Goal: Task Accomplishment & Management: Use online tool/utility

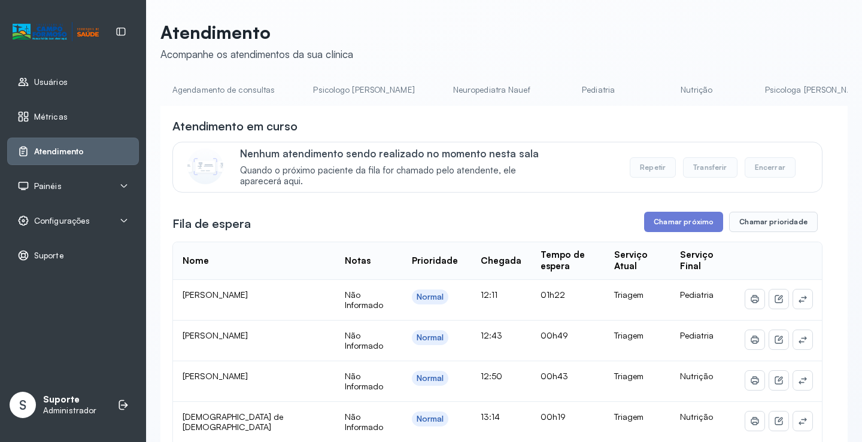
scroll to position [0, 792]
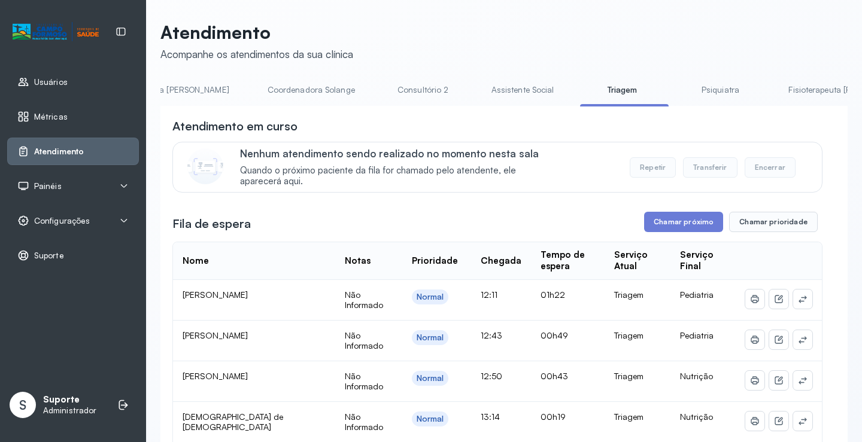
drag, startPoint x: 826, startPoint y: 142, endPoint x: 835, endPoint y: 185, distance: 43.9
click at [835, 185] on div "**********" at bounding box center [503, 445] width 687 height 678
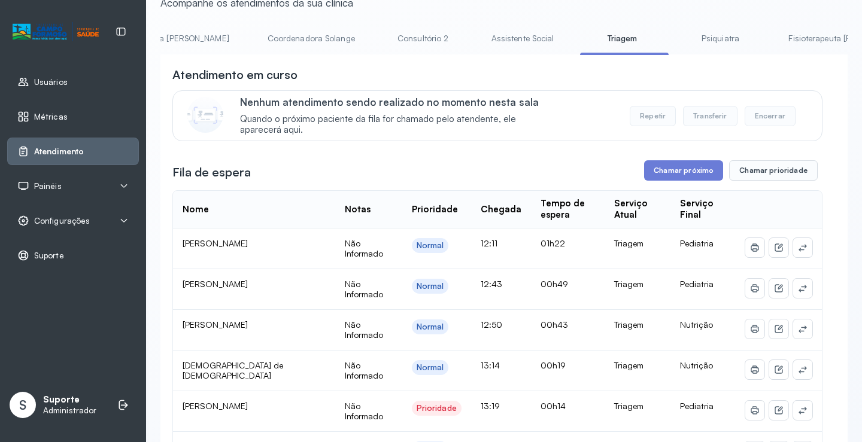
scroll to position [103, 0]
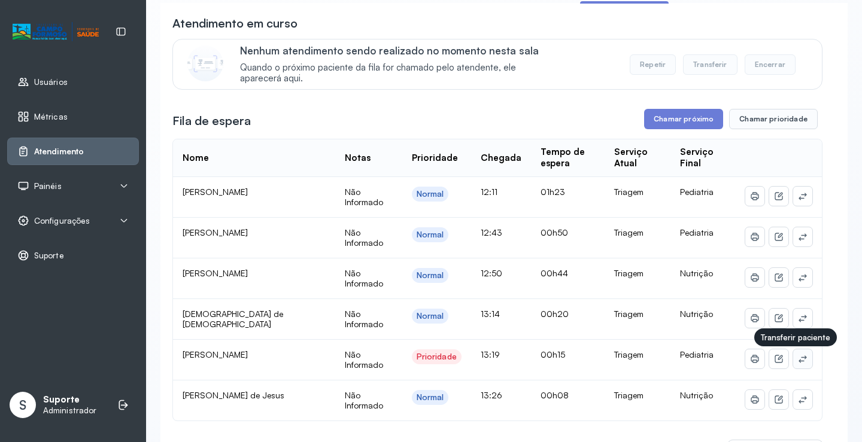
click at [798, 361] on icon at bounding box center [802, 358] width 8 height 7
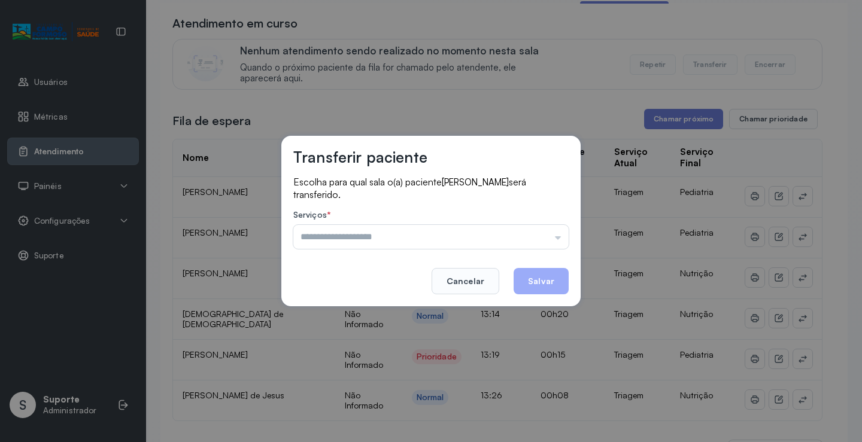
click at [379, 239] on input "text" at bounding box center [430, 237] width 275 height 24
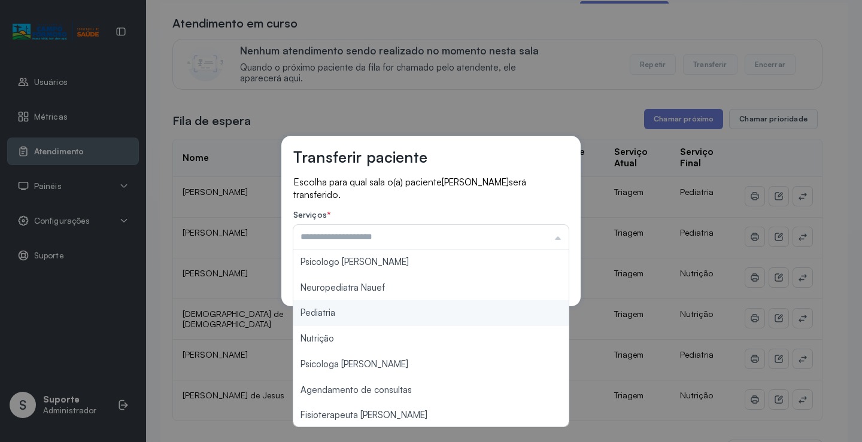
type input "*********"
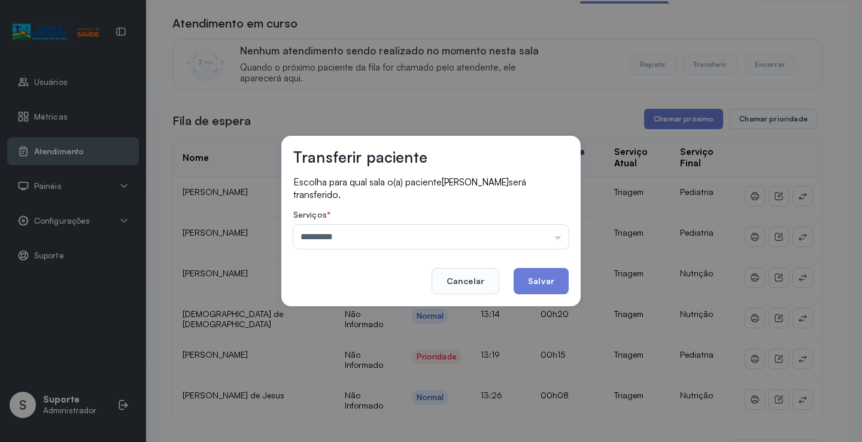
click at [319, 315] on div "Transferir paciente Escolha para qual sala o(a) paciente [PERSON_NAME] será tra…" at bounding box center [431, 221] width 862 height 442
click at [543, 283] on button "Salvar" at bounding box center [540, 281] width 55 height 26
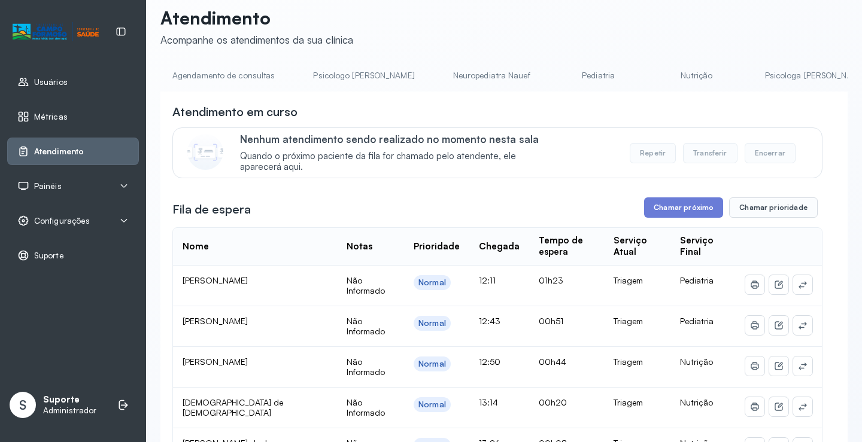
scroll to position [0, 0]
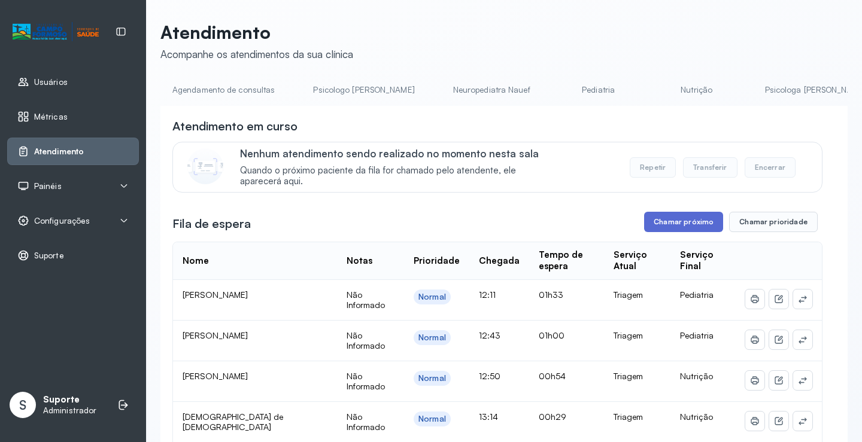
click at [680, 223] on button "Chamar próximo" at bounding box center [683, 222] width 79 height 20
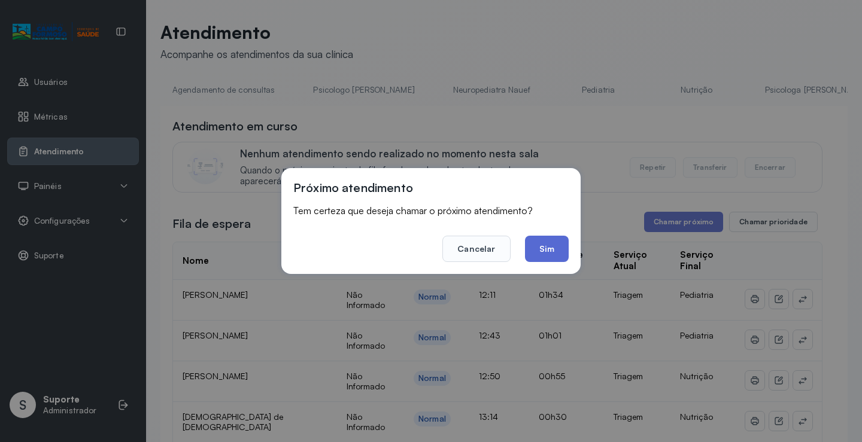
click at [541, 249] on button "Sim" at bounding box center [547, 249] width 44 height 26
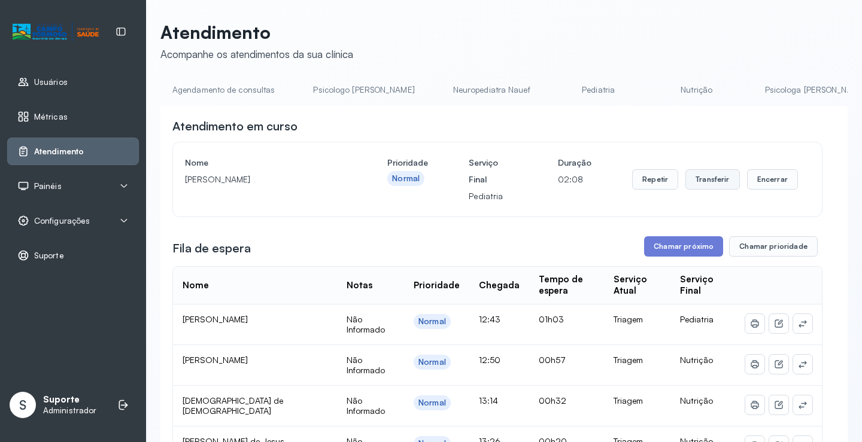
click at [713, 182] on button "Transferir" at bounding box center [712, 179] width 54 height 20
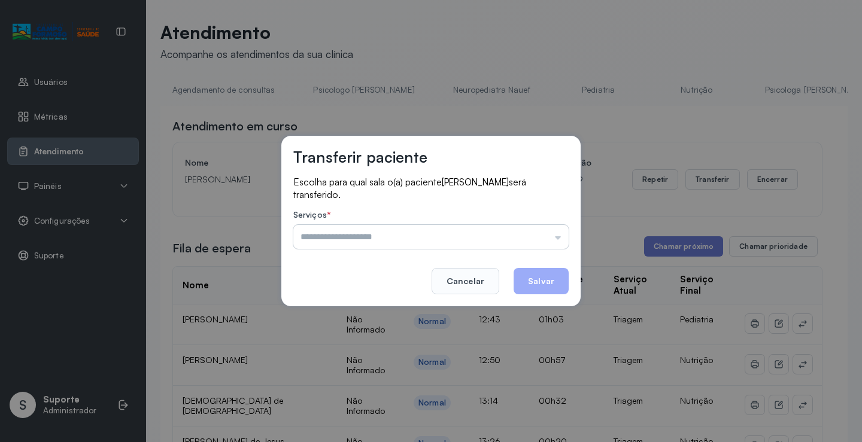
click at [361, 244] on input "text" at bounding box center [430, 237] width 275 height 24
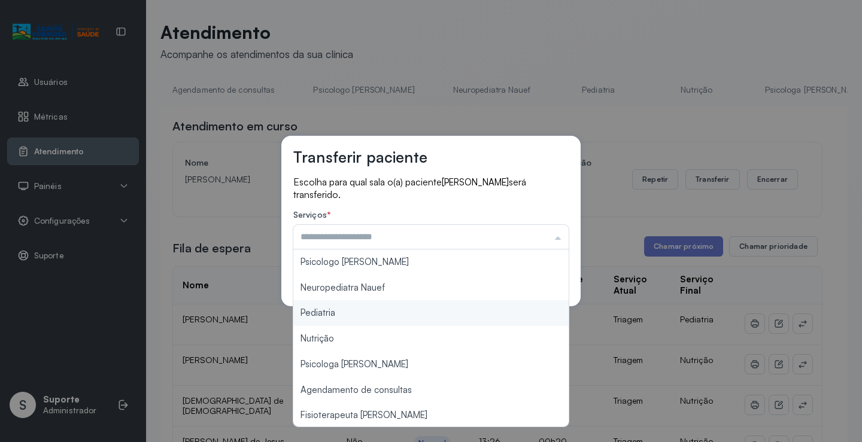
type input "*********"
click at [320, 315] on div "Transferir paciente Escolha para qual sala o(a) paciente [PERSON_NAME] será tra…" at bounding box center [431, 221] width 862 height 442
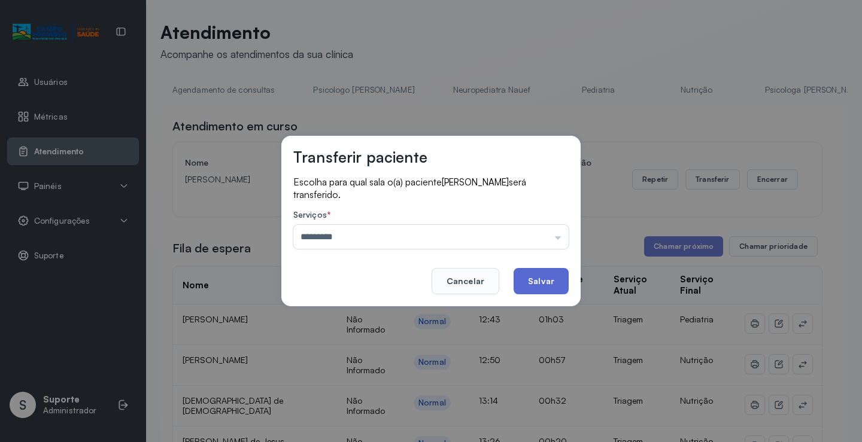
click at [531, 285] on button "Salvar" at bounding box center [540, 281] width 55 height 26
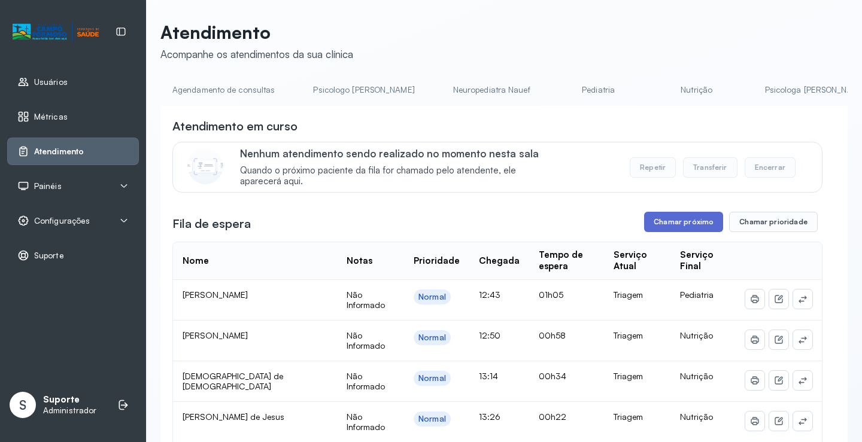
click at [656, 224] on button "Chamar próximo" at bounding box center [683, 222] width 79 height 20
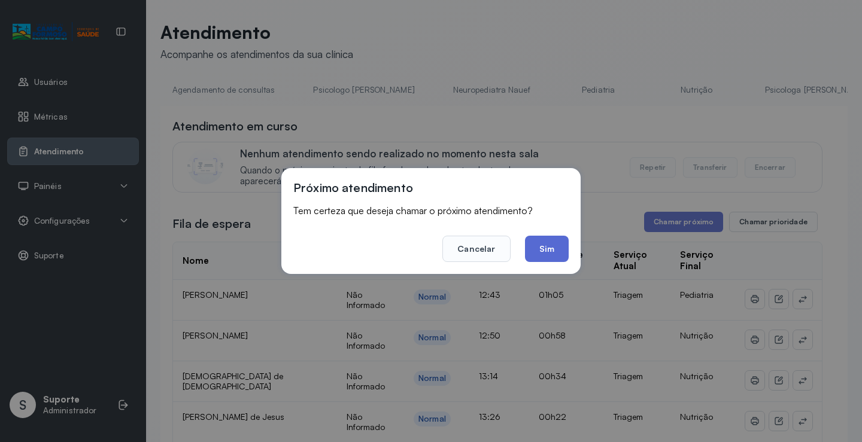
click at [550, 251] on button "Sim" at bounding box center [547, 249] width 44 height 26
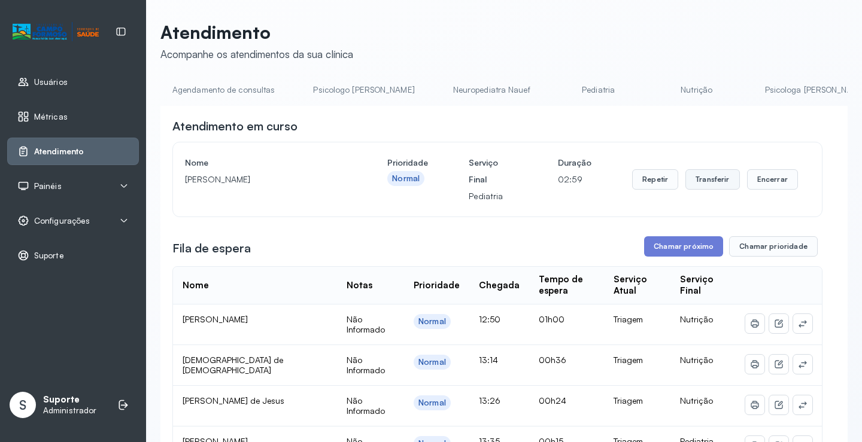
click at [694, 183] on button "Transferir" at bounding box center [712, 179] width 54 height 20
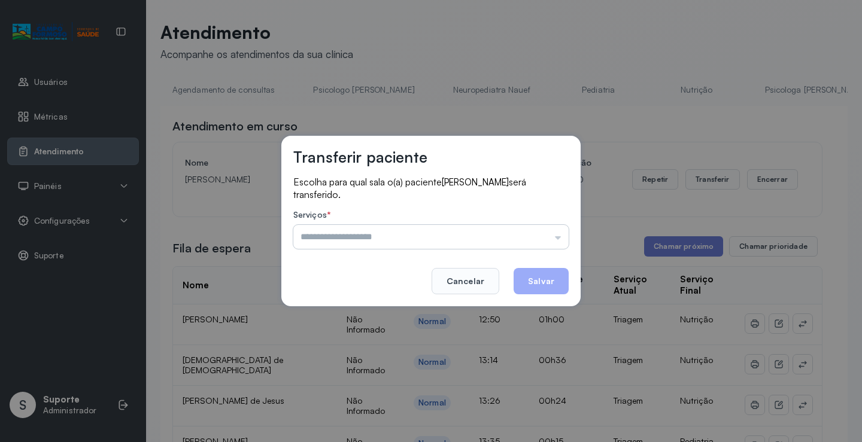
click at [349, 235] on input "text" at bounding box center [430, 237] width 275 height 24
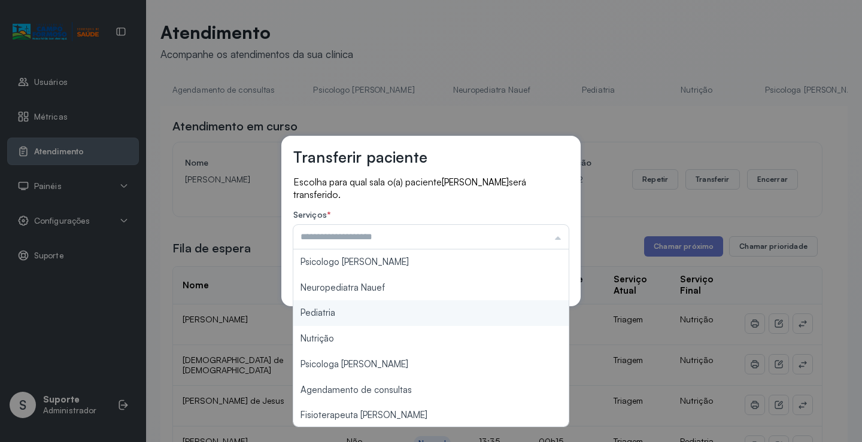
type input "*********"
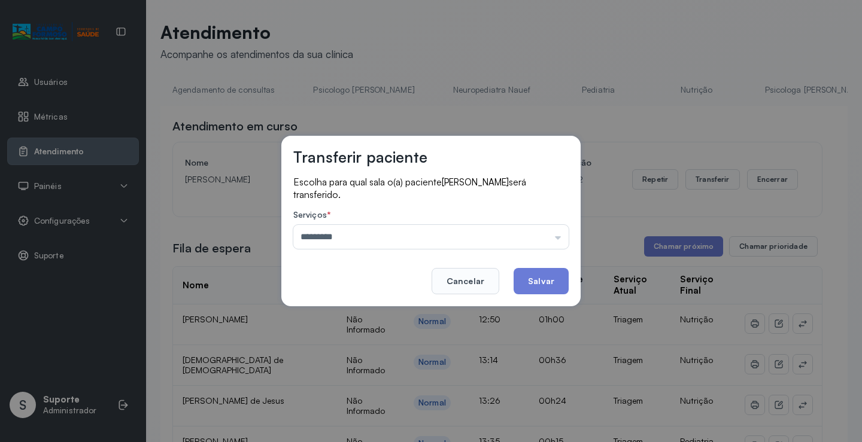
click at [318, 318] on div "Transferir paciente Escolha para qual sala o(a) paciente [PERSON_NAME] será tra…" at bounding box center [431, 221] width 862 height 442
click at [538, 280] on button "Salvar" at bounding box center [540, 281] width 55 height 26
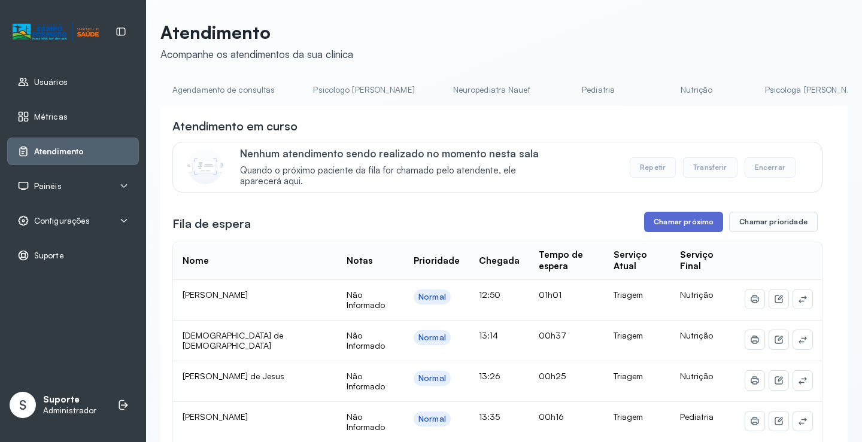
click at [682, 227] on button "Chamar próximo" at bounding box center [683, 222] width 79 height 20
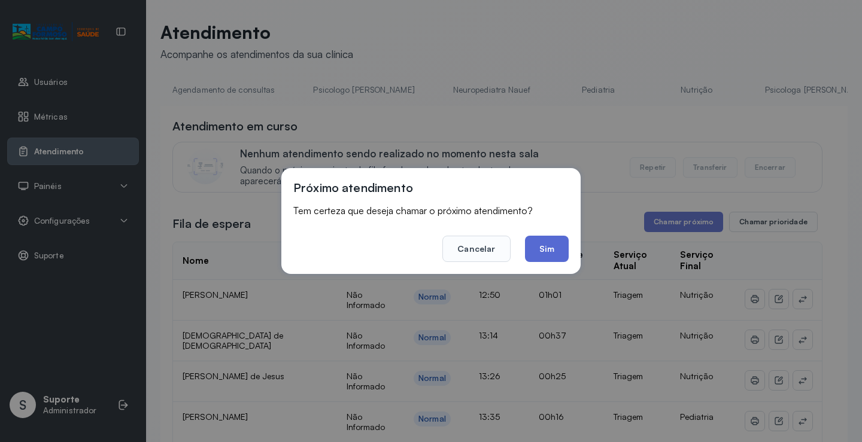
click at [554, 246] on button "Sim" at bounding box center [547, 249] width 44 height 26
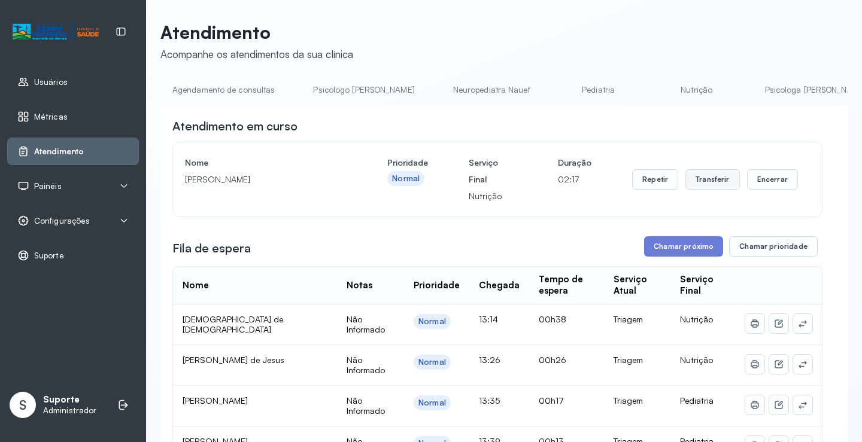
click at [711, 177] on button "Transferir" at bounding box center [712, 179] width 54 height 20
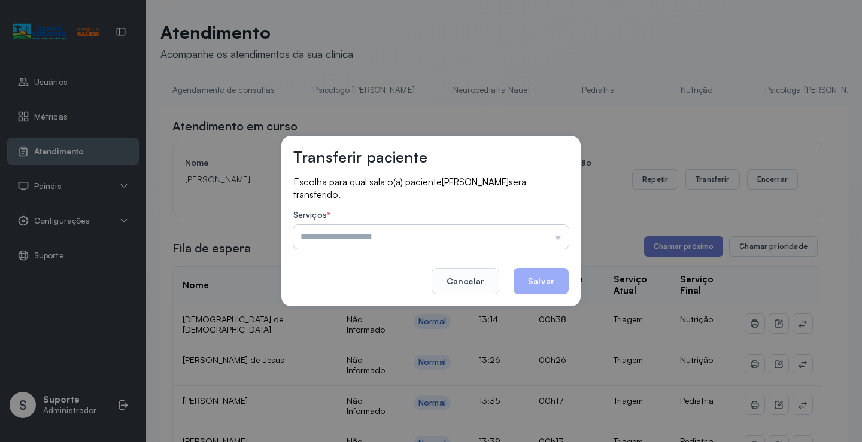
click at [369, 239] on input "text" at bounding box center [430, 237] width 275 height 24
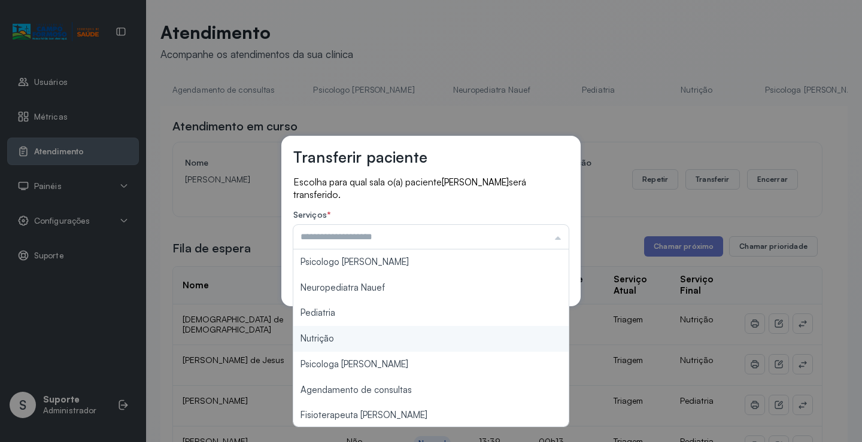
type input "********"
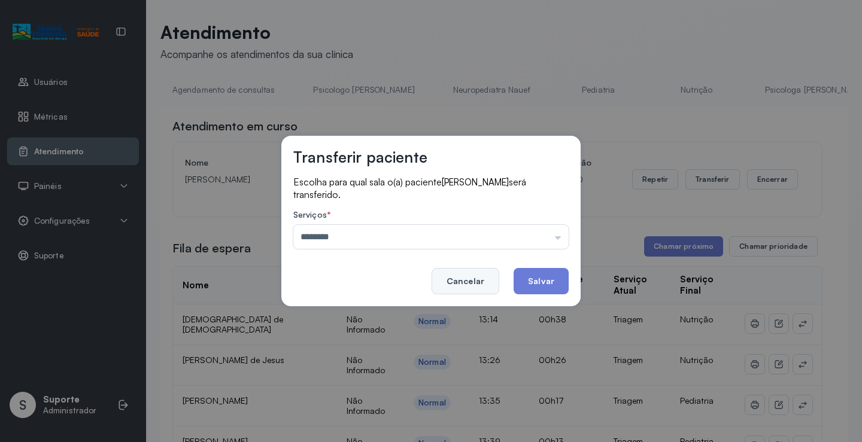
drag, startPoint x: 321, startPoint y: 336, endPoint x: 494, endPoint y: 291, distance: 178.1
click at [355, 323] on div "Transferir paciente Escolha para qual sala o(a) paciente [PERSON_NAME] será tra…" at bounding box center [431, 221] width 862 height 442
click at [540, 282] on button "Salvar" at bounding box center [540, 281] width 55 height 26
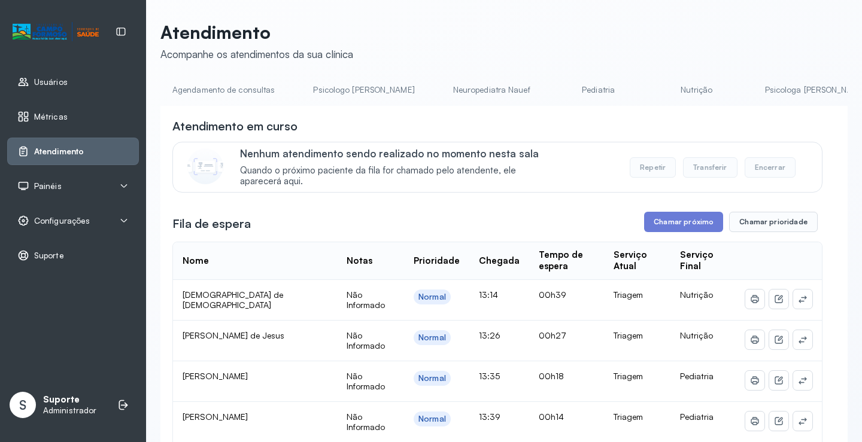
click at [556, 98] on link "Pediatria" at bounding box center [598, 90] width 84 height 20
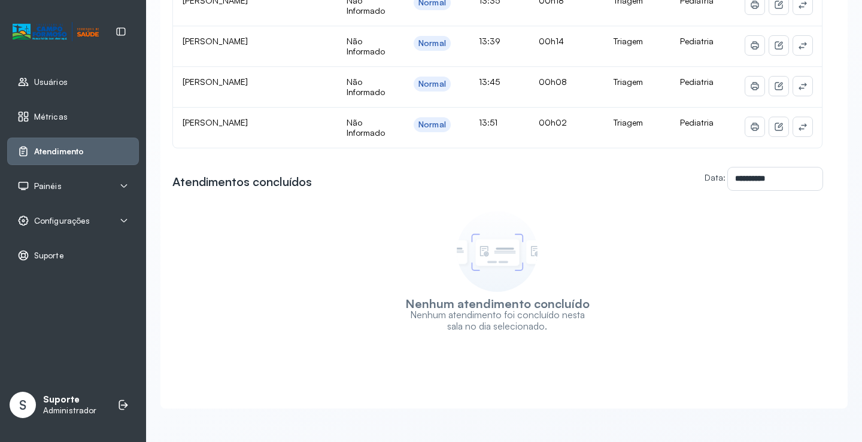
scroll to position [270, 0]
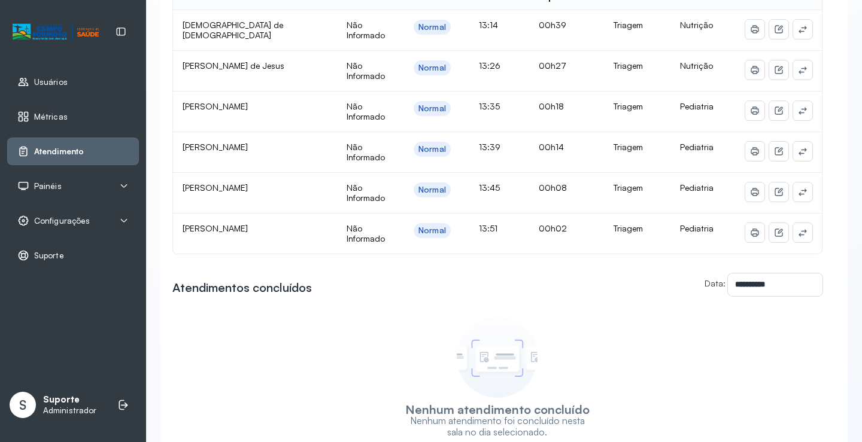
drag, startPoint x: 845, startPoint y: 194, endPoint x: 853, endPoint y: 128, distance: 66.9
click at [853, 128] on div "Atendimento Acompanhe os atendimentos da sua clínica Agendamento de consultas P…" at bounding box center [504, 221] width 716 height 442
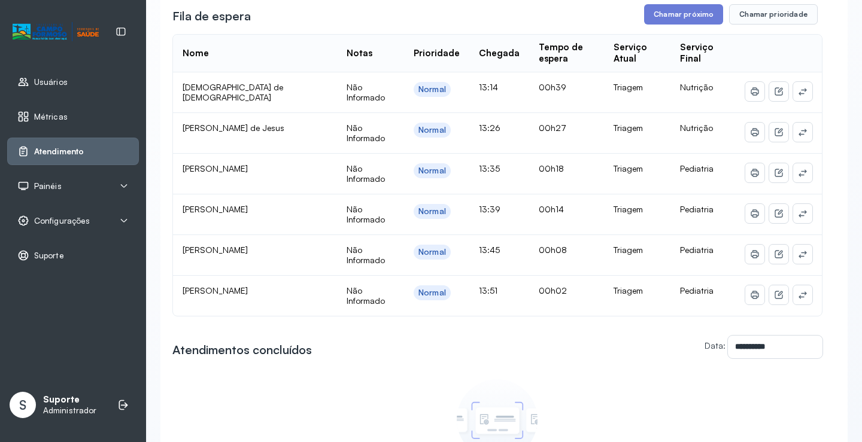
scroll to position [0, 0]
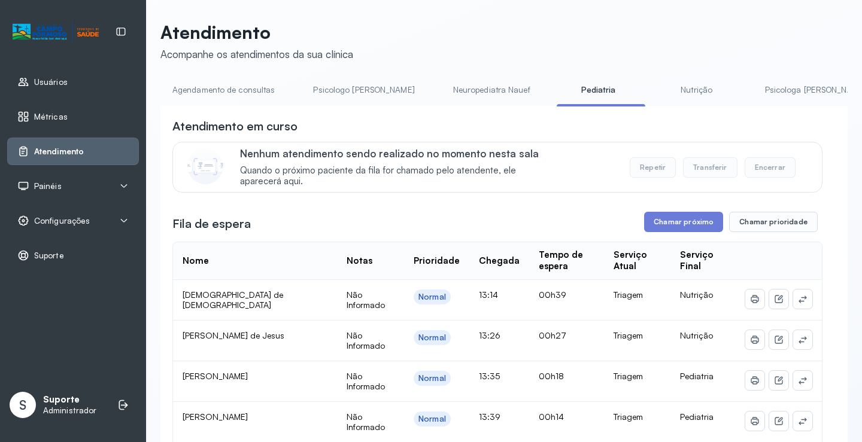
click at [655, 92] on link "Nutrição" at bounding box center [697, 90] width 84 height 20
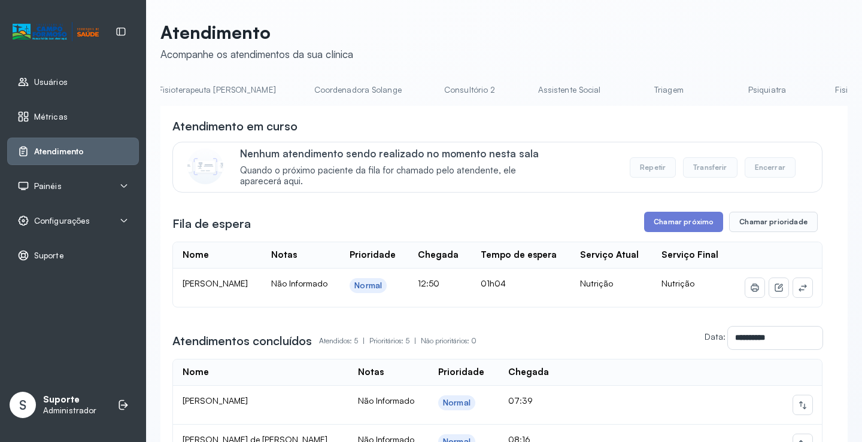
scroll to position [0, 746]
click at [626, 97] on link "Triagem" at bounding box center [668, 90] width 84 height 20
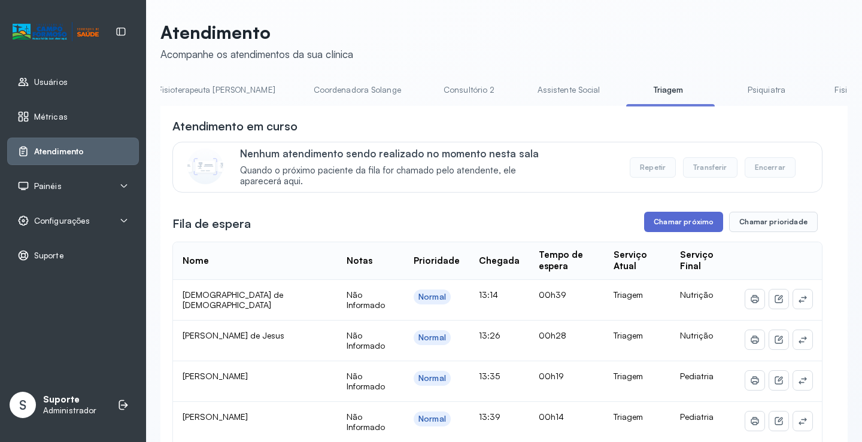
click at [680, 229] on button "Chamar próximo" at bounding box center [683, 222] width 79 height 20
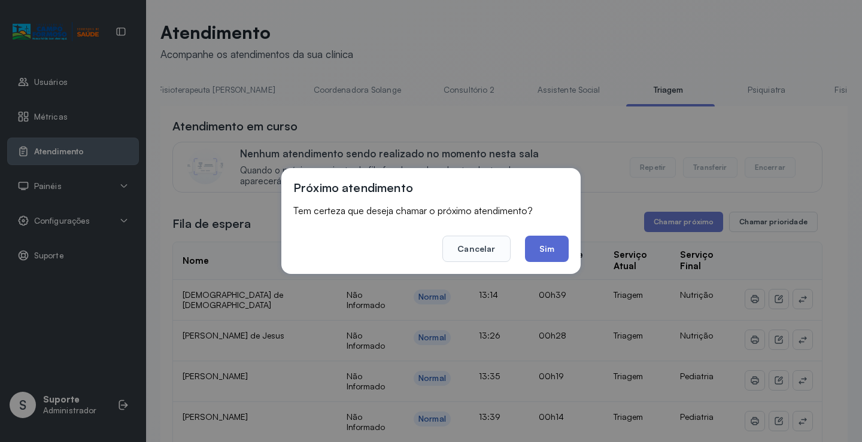
click at [544, 249] on button "Sim" at bounding box center [547, 249] width 44 height 26
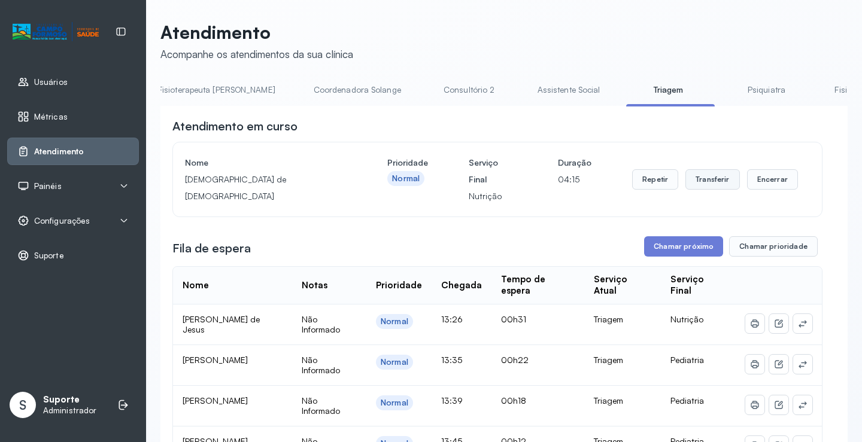
click at [699, 187] on button "Transferir" at bounding box center [712, 179] width 54 height 20
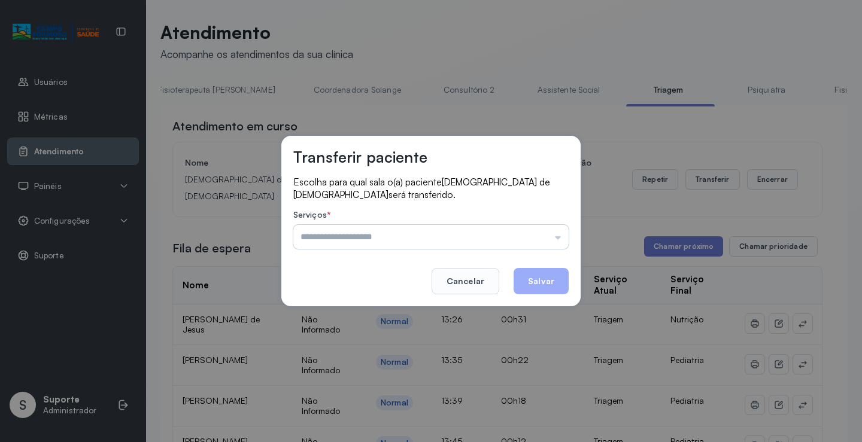
click at [366, 242] on input "text" at bounding box center [430, 237] width 275 height 24
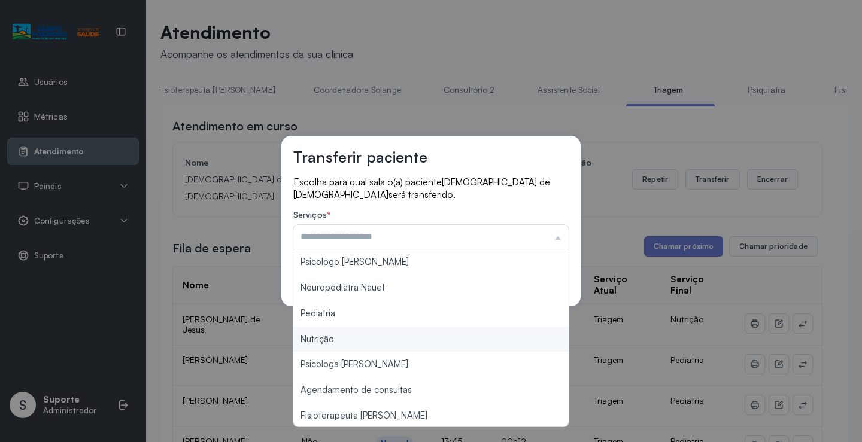
type input "********"
click at [318, 338] on div "Transferir paciente Escolha para qual sala o(a) paciente [PERSON_NAME] de [DEMO…" at bounding box center [431, 221] width 862 height 442
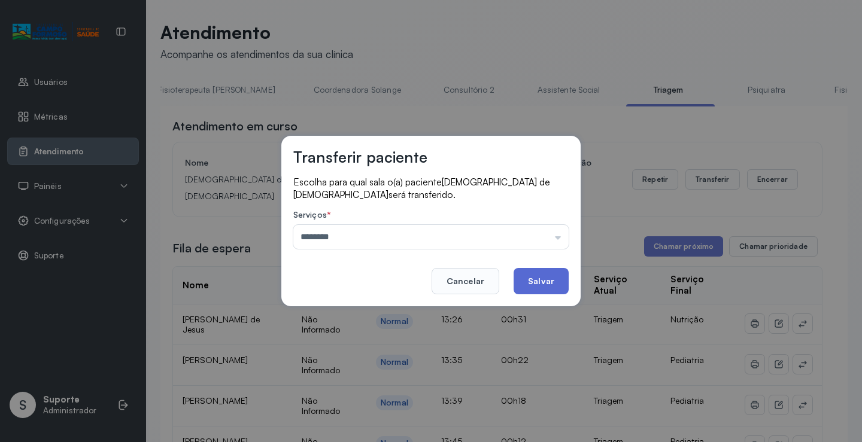
click at [564, 287] on button "Salvar" at bounding box center [540, 281] width 55 height 26
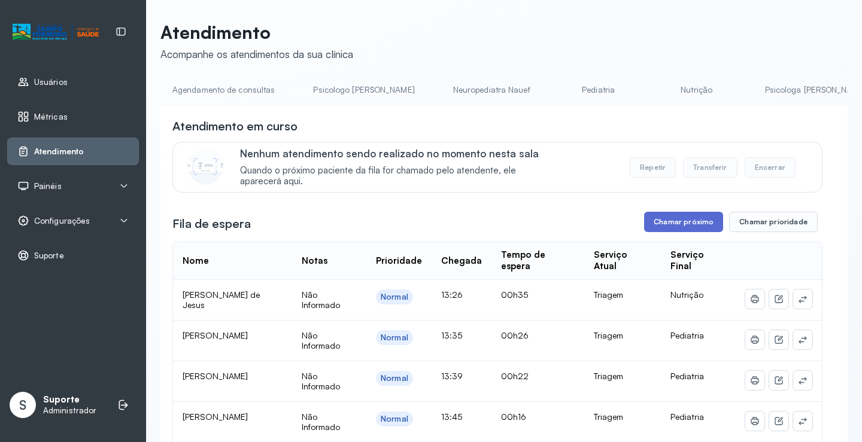
click at [677, 223] on button "Chamar próximo" at bounding box center [683, 222] width 79 height 20
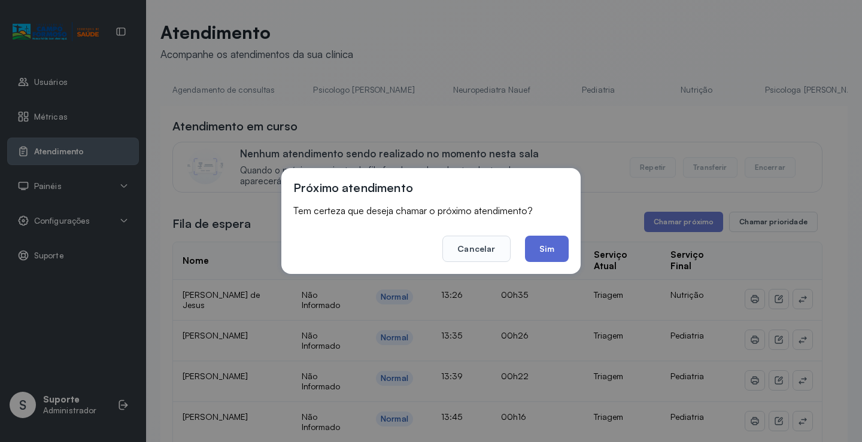
click at [533, 252] on button "Sim" at bounding box center [547, 249] width 44 height 26
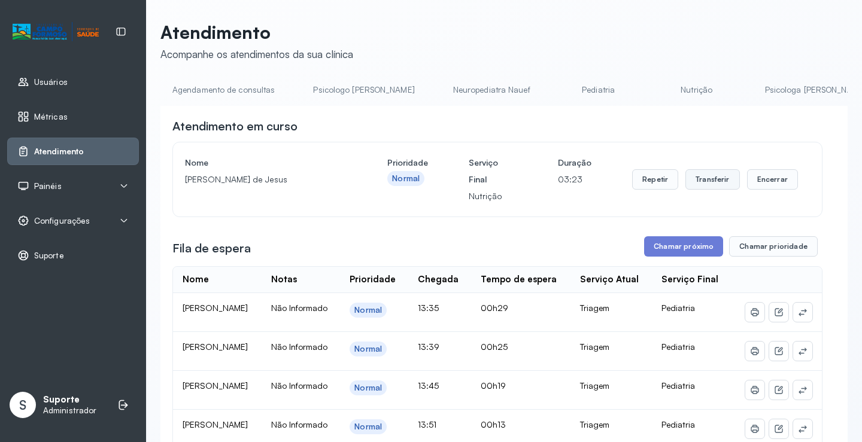
click at [692, 178] on button "Transferir" at bounding box center [712, 179] width 54 height 20
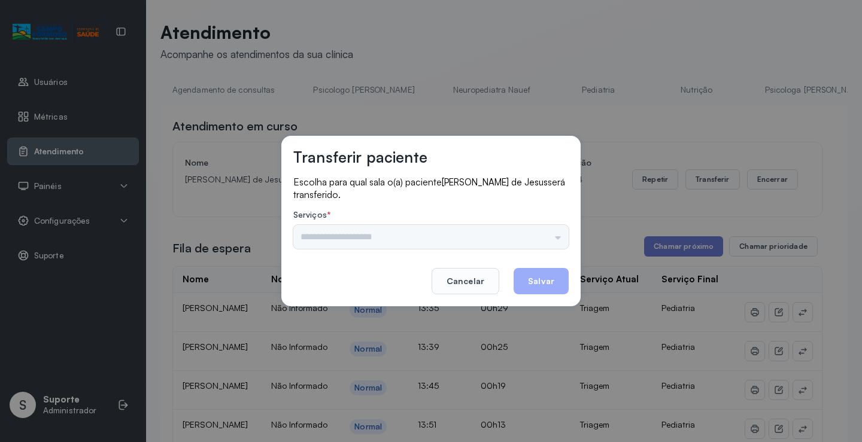
click at [318, 241] on div "Psicologo [PERSON_NAME] Nauef Pediatria Nutrição Psicologa Alana Agendamento de…" at bounding box center [430, 237] width 275 height 24
click at [318, 241] on input "text" at bounding box center [430, 237] width 275 height 24
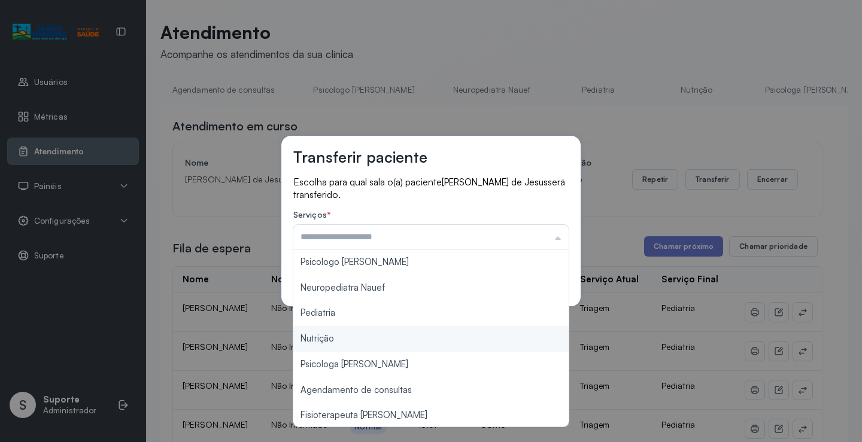
type input "********"
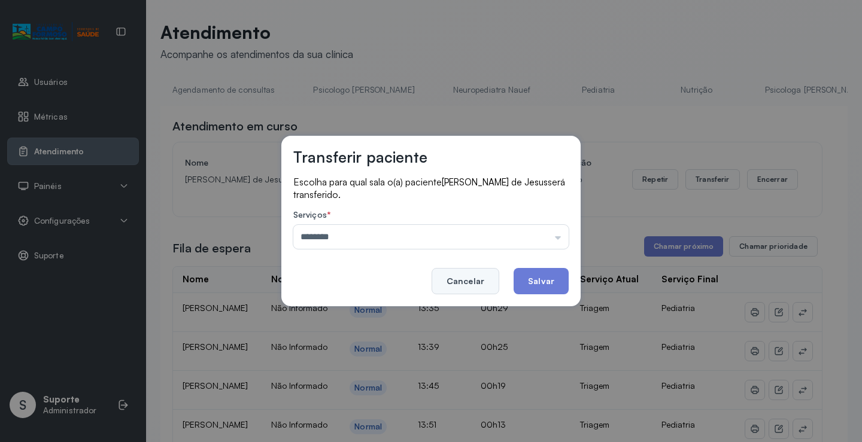
drag, startPoint x: 318, startPoint y: 337, endPoint x: 500, endPoint y: 288, distance: 189.0
click at [366, 318] on div "Transferir paciente Escolha para qual sala o(a) paciente [PERSON_NAME] será tra…" at bounding box center [431, 221] width 862 height 442
click at [536, 281] on button "Salvar" at bounding box center [540, 281] width 55 height 26
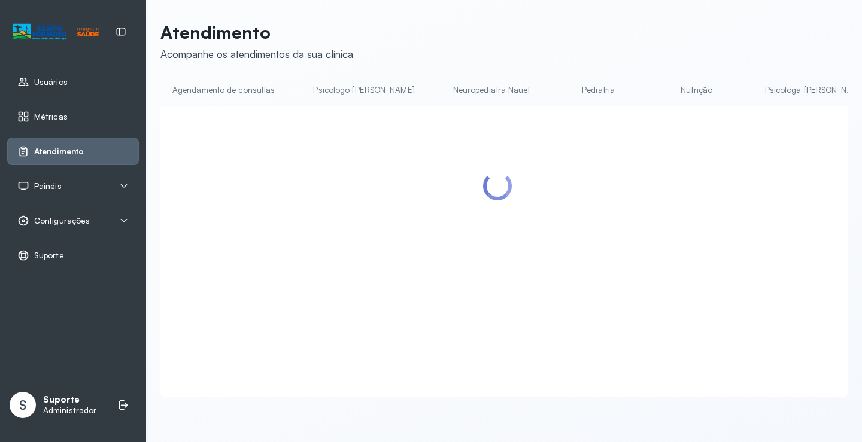
scroll to position [1, 0]
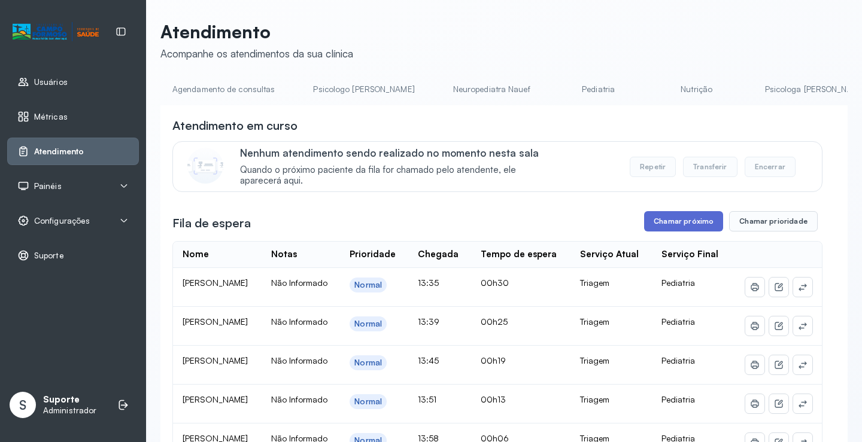
click at [678, 224] on button "Chamar próximo" at bounding box center [683, 221] width 79 height 20
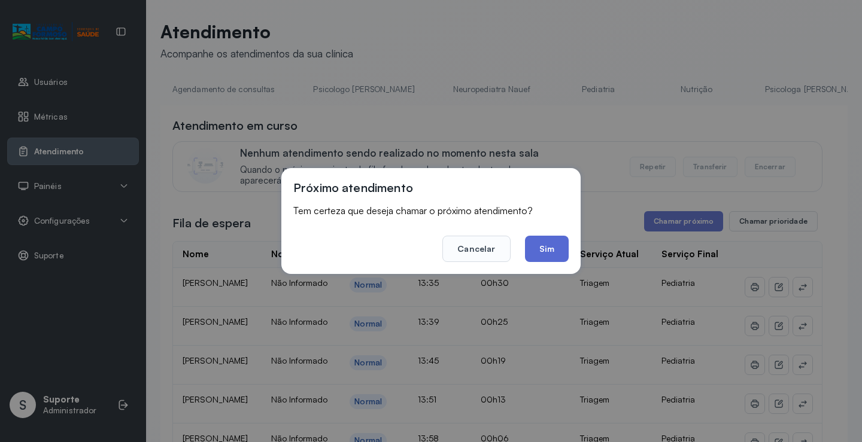
click at [539, 245] on button "Sim" at bounding box center [547, 249] width 44 height 26
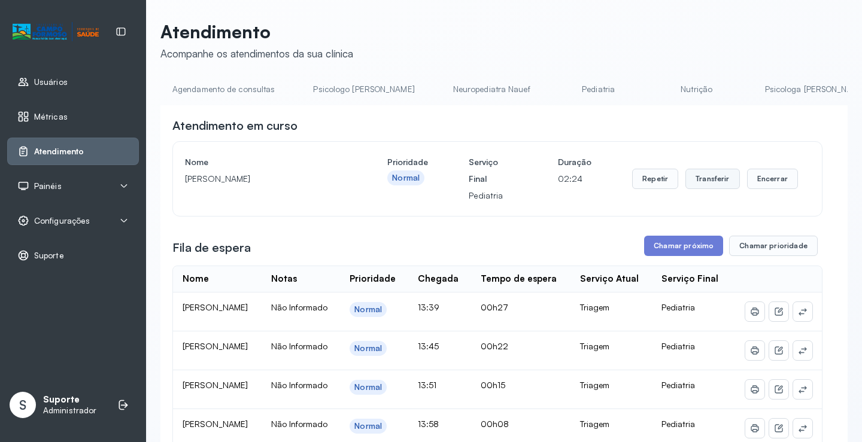
click at [709, 178] on button "Transferir" at bounding box center [712, 179] width 54 height 20
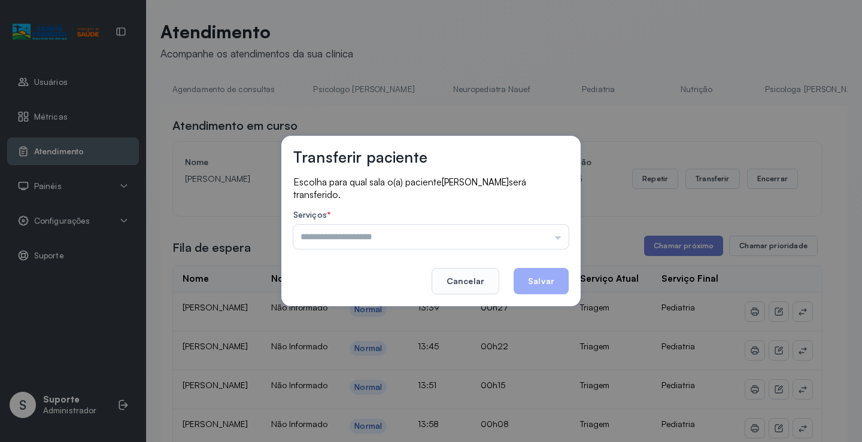
click at [369, 241] on input "text" at bounding box center [430, 237] width 275 height 24
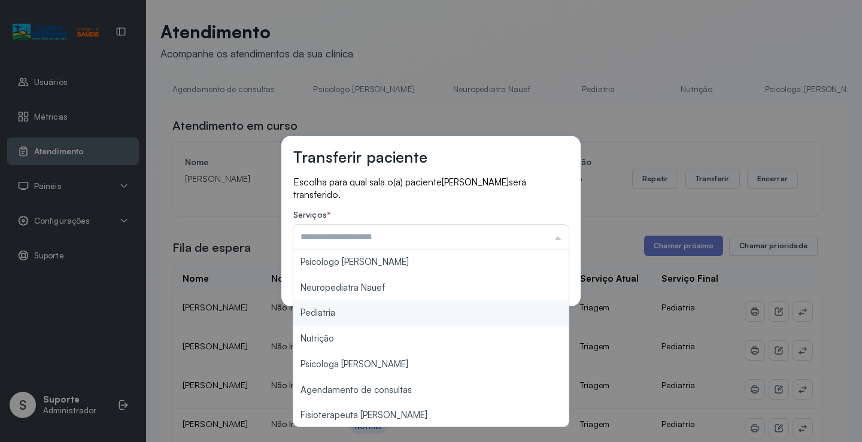
type input "*********"
click at [326, 315] on div "Transferir paciente Escolha para qual sala o(a) paciente [PERSON_NAME] será tra…" at bounding box center [431, 221] width 862 height 442
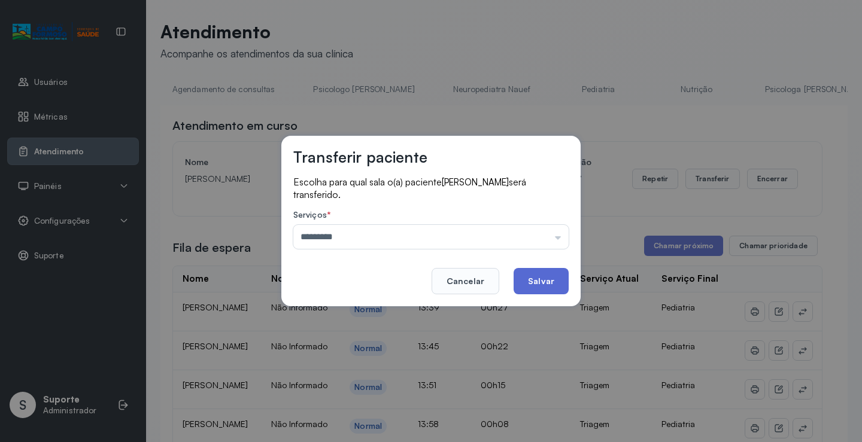
click at [543, 283] on button "Salvar" at bounding box center [540, 281] width 55 height 26
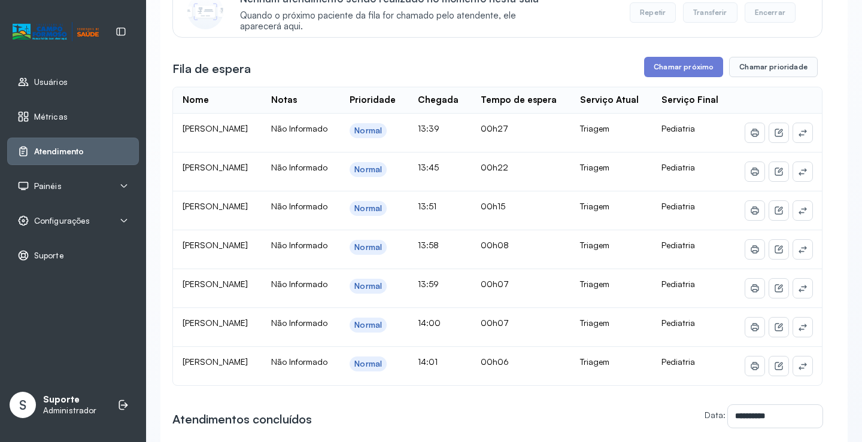
scroll to position [154, 0]
click at [693, 71] on button "Chamar próximo" at bounding box center [683, 68] width 79 height 20
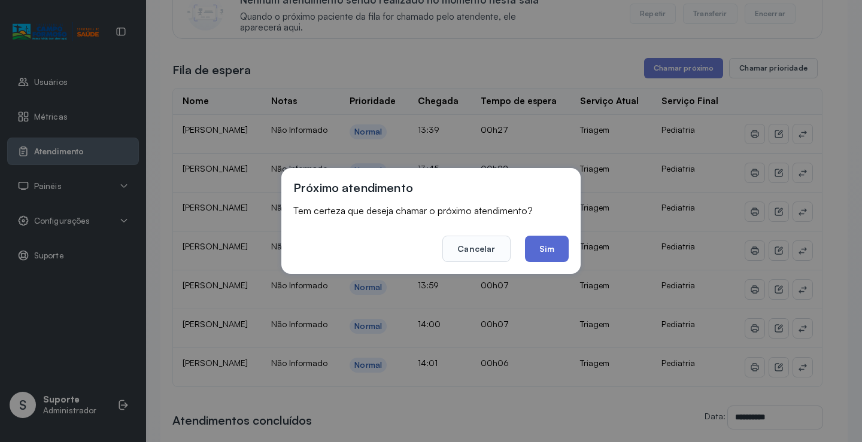
click at [549, 246] on button "Sim" at bounding box center [547, 249] width 44 height 26
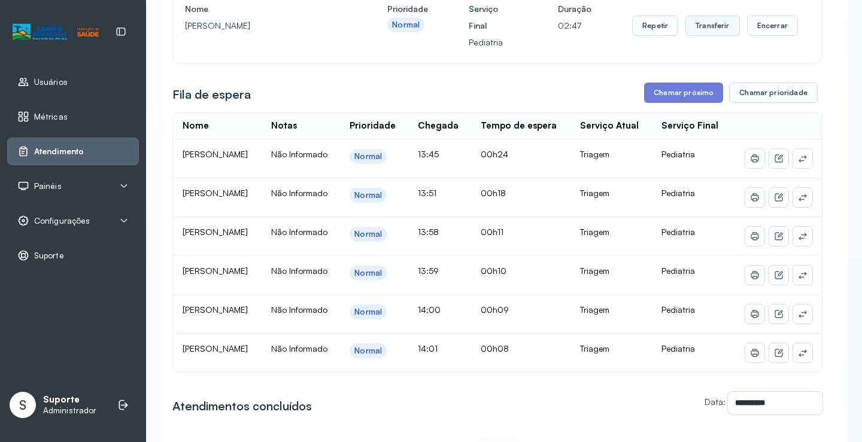
click at [702, 28] on button "Transferir" at bounding box center [712, 26] width 54 height 20
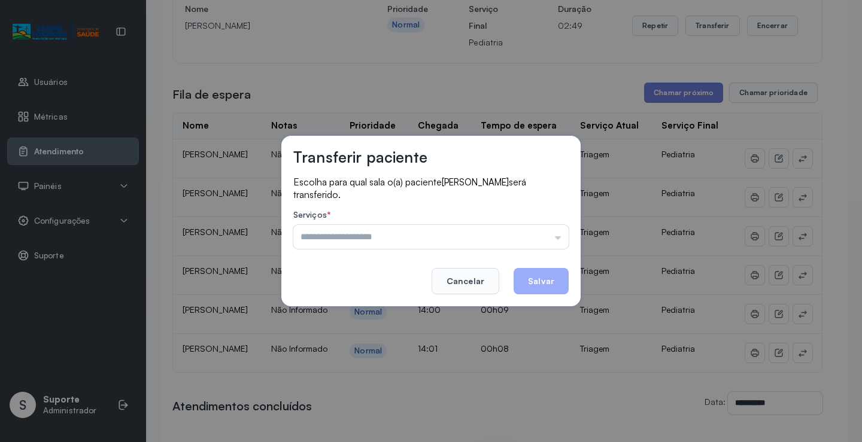
click at [318, 235] on input "text" at bounding box center [430, 237] width 275 height 24
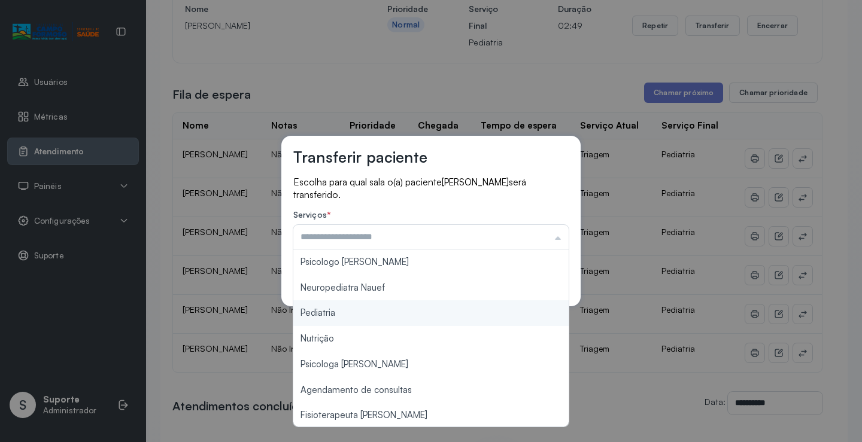
type input "*********"
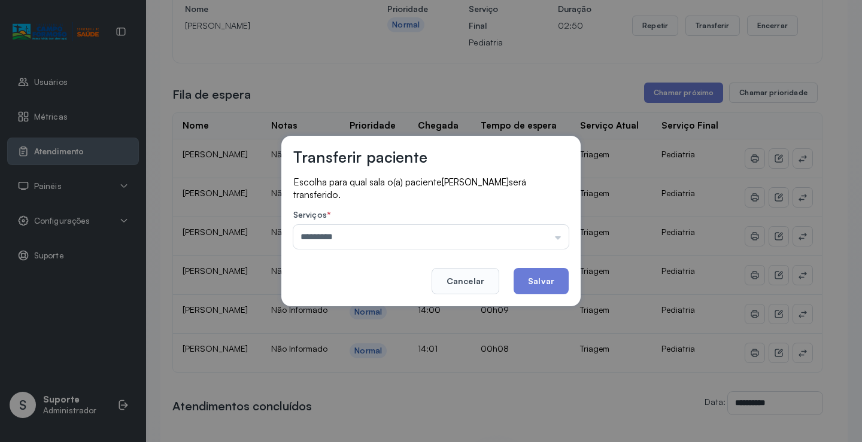
drag, startPoint x: 319, startPoint y: 314, endPoint x: 502, endPoint y: 292, distance: 184.4
click at [327, 315] on div "Transferir paciente Escolha para qual sala o(a) paciente [PERSON_NAME] será tra…" at bounding box center [431, 221] width 862 height 442
click at [544, 282] on button "Salvar" at bounding box center [540, 281] width 55 height 26
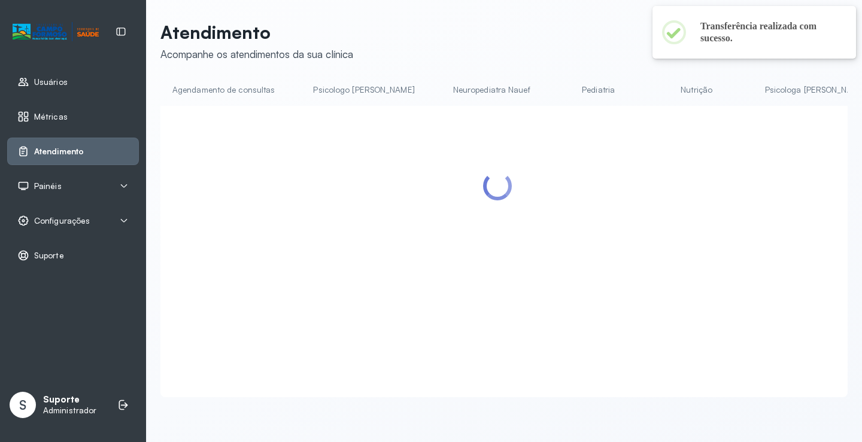
scroll to position [1, 0]
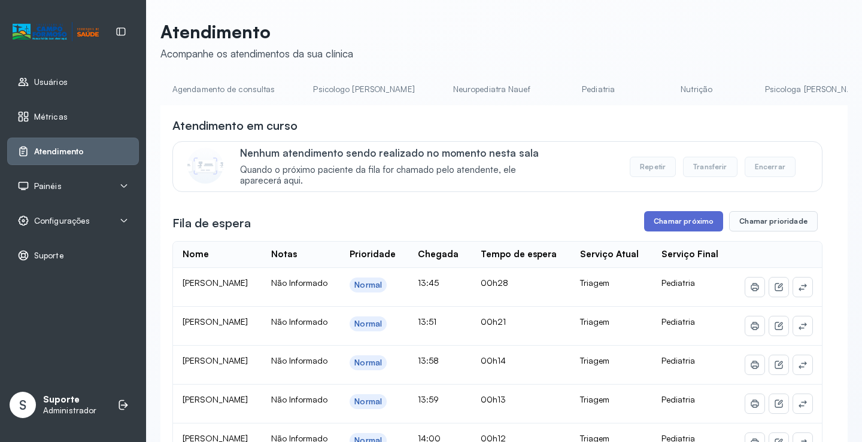
click at [679, 226] on button "Chamar próximo" at bounding box center [683, 221] width 79 height 20
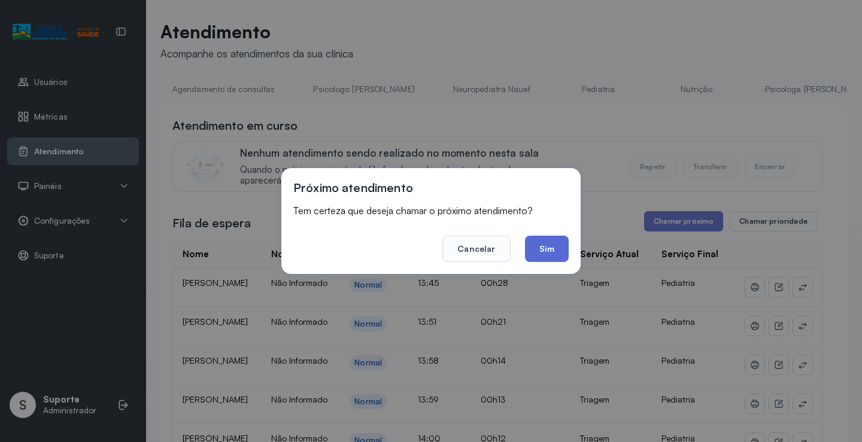
click at [554, 252] on button "Sim" at bounding box center [547, 249] width 44 height 26
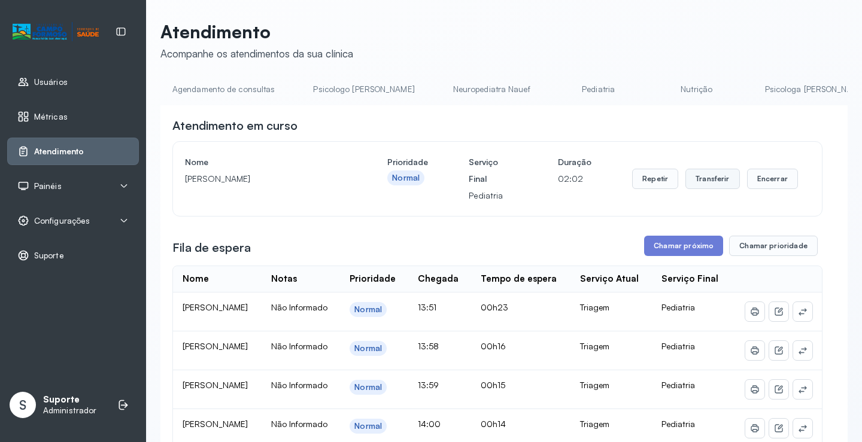
click at [698, 184] on button "Transferir" at bounding box center [712, 179] width 54 height 20
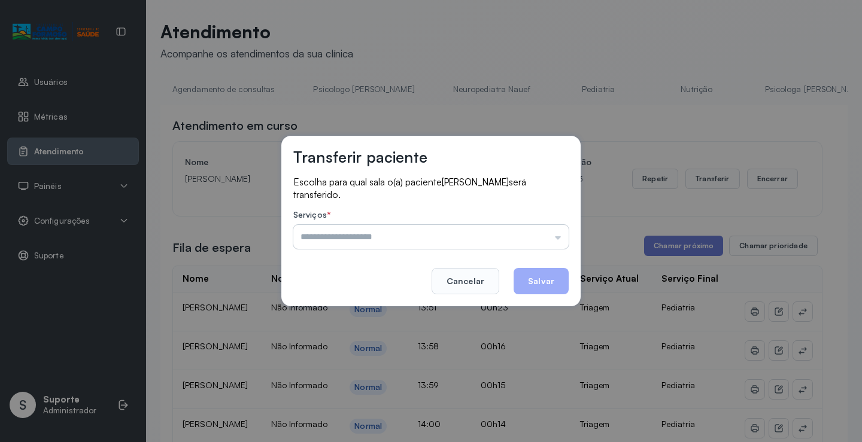
click at [359, 236] on input "text" at bounding box center [430, 237] width 275 height 24
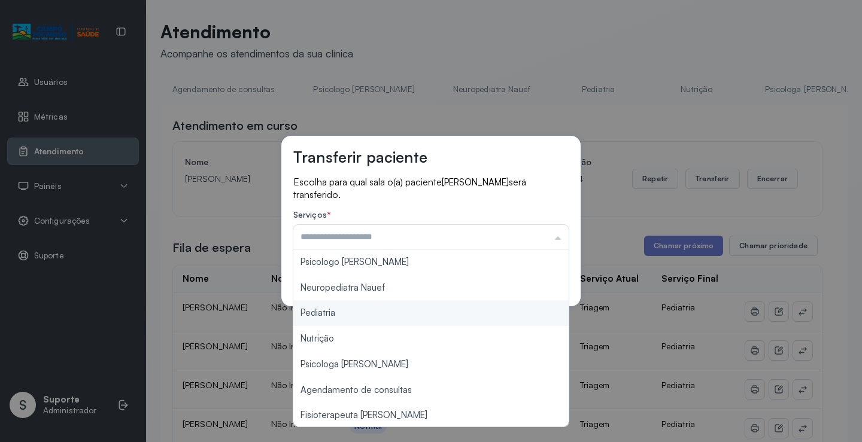
type input "*********"
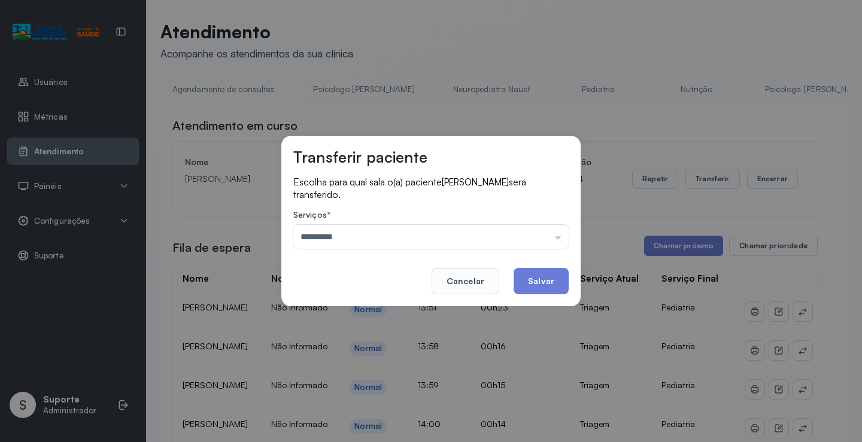
click at [323, 315] on div "Transferir paciente Escolha para qual sala o(a) paciente [PERSON_NAME] será tra…" at bounding box center [431, 221] width 862 height 442
click at [555, 275] on button "Salvar" at bounding box center [540, 281] width 55 height 26
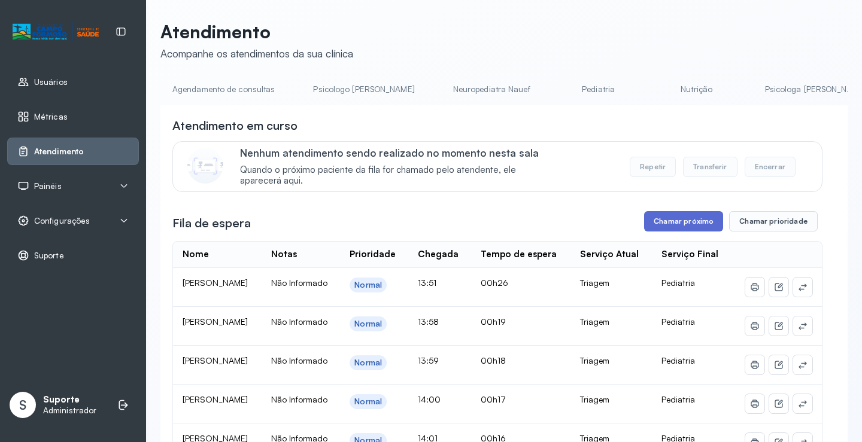
click at [663, 228] on button "Chamar próximo" at bounding box center [683, 221] width 79 height 20
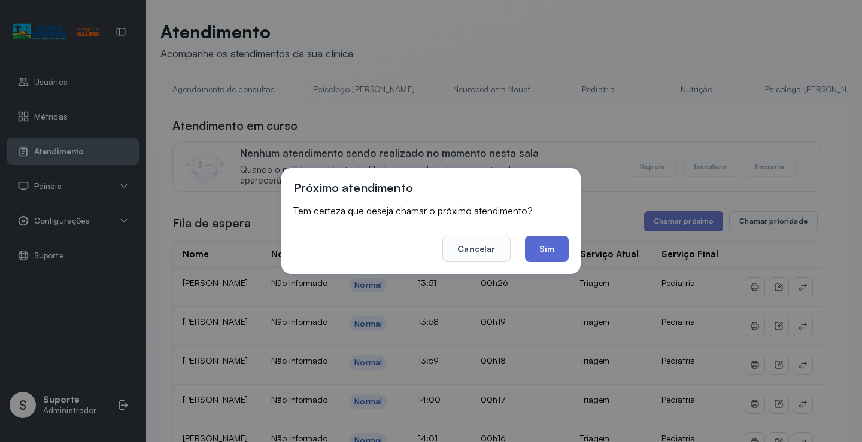
click at [548, 245] on button "Sim" at bounding box center [547, 249] width 44 height 26
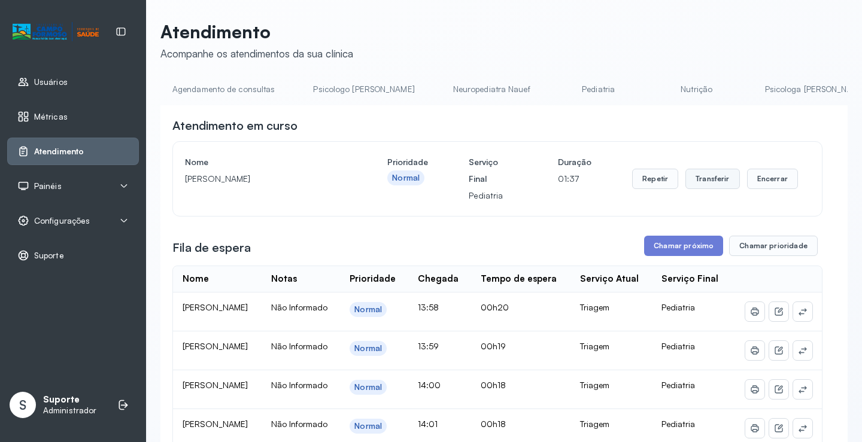
click at [715, 177] on button "Transferir" at bounding box center [712, 179] width 54 height 20
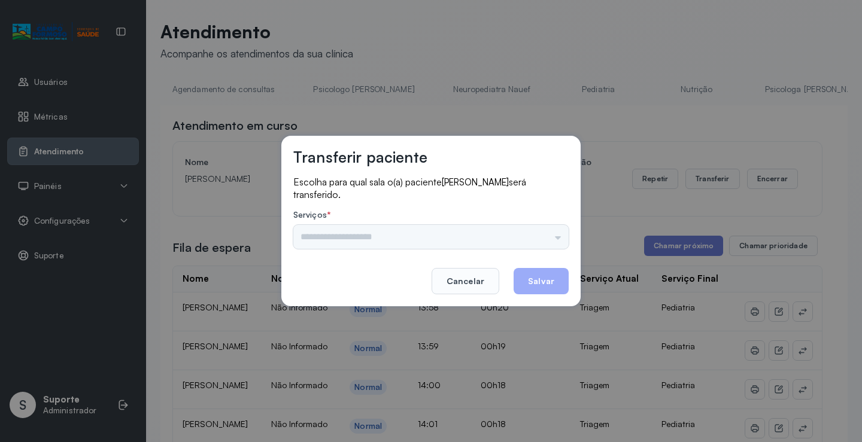
click at [343, 237] on div "Psicologo [PERSON_NAME] Nauef Pediatria Nutrição Psicologa Alana Agendamento de…" at bounding box center [430, 237] width 275 height 24
click at [343, 241] on div "Psicologo [PERSON_NAME] Nauef Pediatria Nutrição Psicologa Alana Agendamento de…" at bounding box center [430, 237] width 275 height 24
click at [510, 234] on div "Psicologo [PERSON_NAME] Nauef Pediatria Nutrição Psicologa Alana Agendamento de…" at bounding box center [430, 237] width 275 height 24
click at [510, 234] on input "text" at bounding box center [430, 237] width 275 height 24
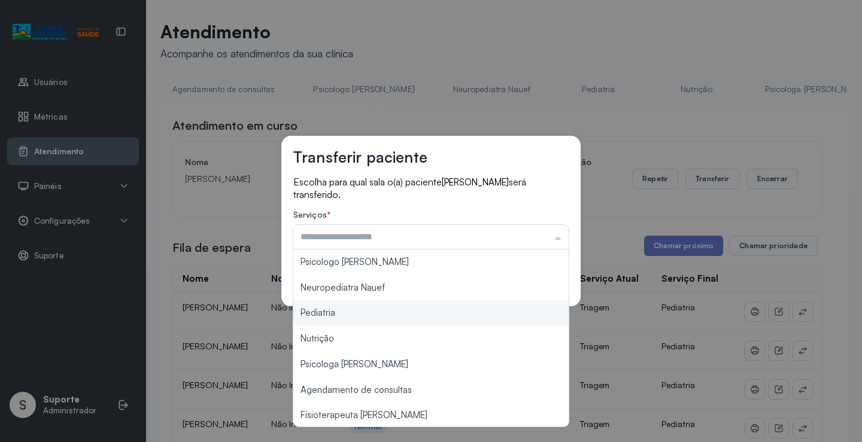
type input "*********"
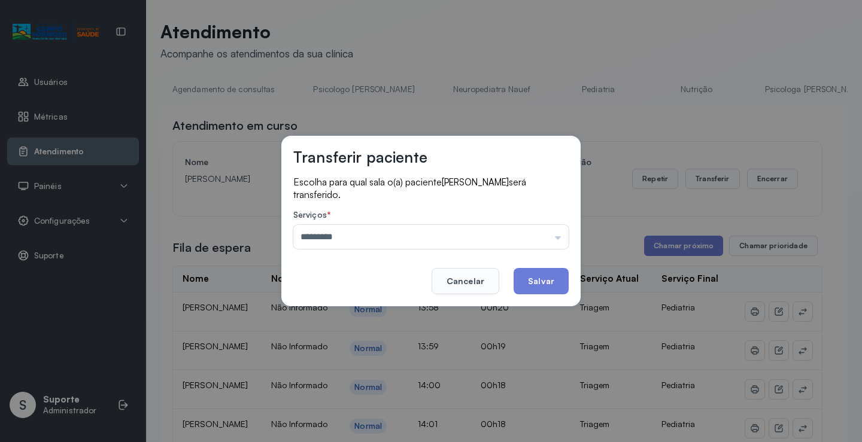
drag, startPoint x: 325, startPoint y: 314, endPoint x: 448, endPoint y: 287, distance: 126.2
click at [327, 311] on div "Transferir paciente Escolha para qual sala o(a) paciente [PERSON_NAME] será tra…" at bounding box center [431, 221] width 862 height 442
click at [535, 281] on button "Salvar" at bounding box center [540, 281] width 55 height 26
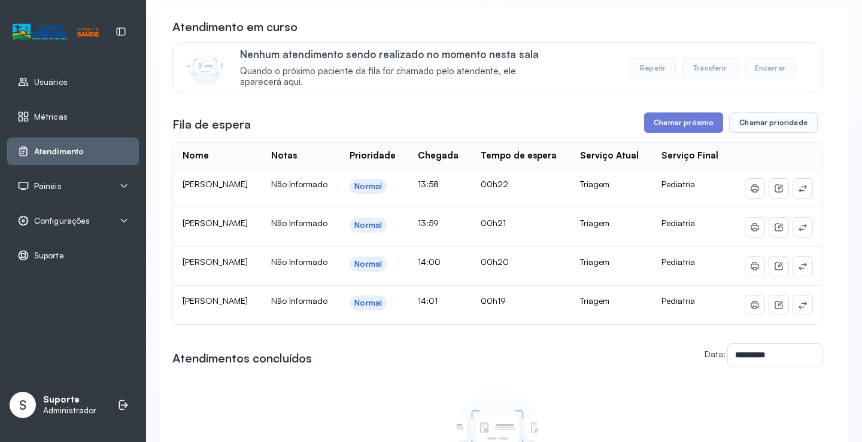
scroll to position [0, 0]
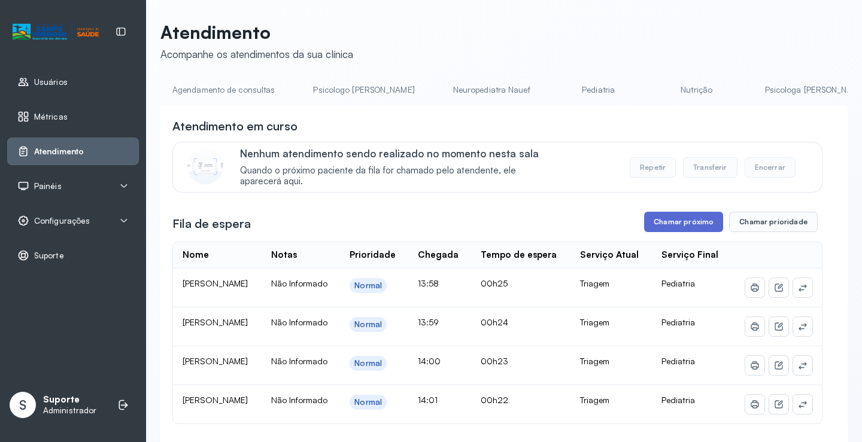
click at [662, 221] on button "Chamar próximo" at bounding box center [683, 222] width 79 height 20
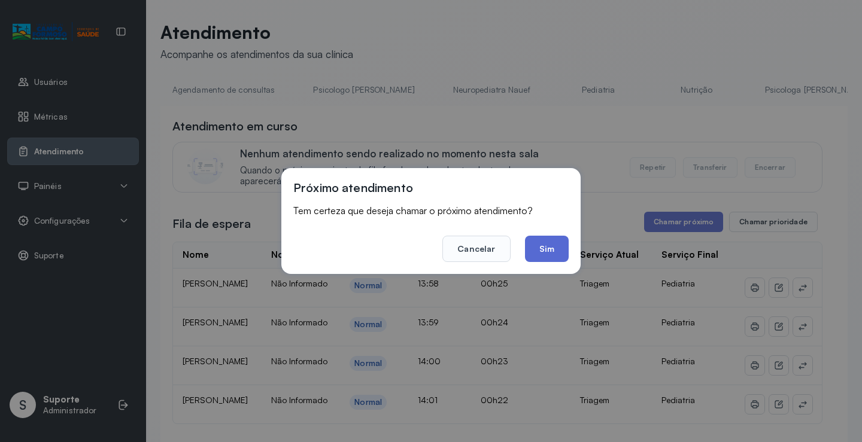
click at [535, 260] on button "Sim" at bounding box center [547, 249] width 44 height 26
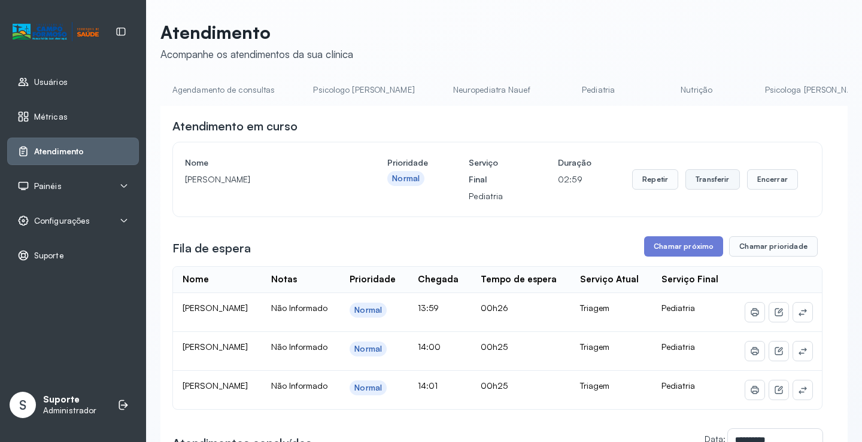
click at [696, 186] on button "Transferir" at bounding box center [712, 179] width 54 height 20
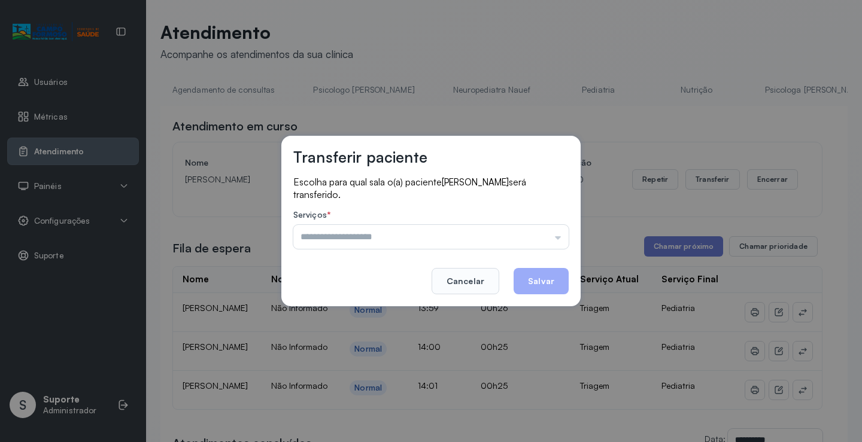
click at [331, 239] on input "text" at bounding box center [430, 237] width 275 height 24
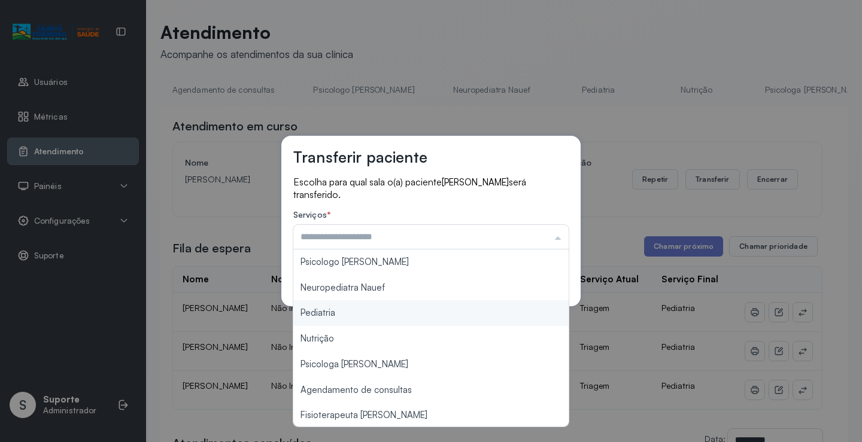
type input "*********"
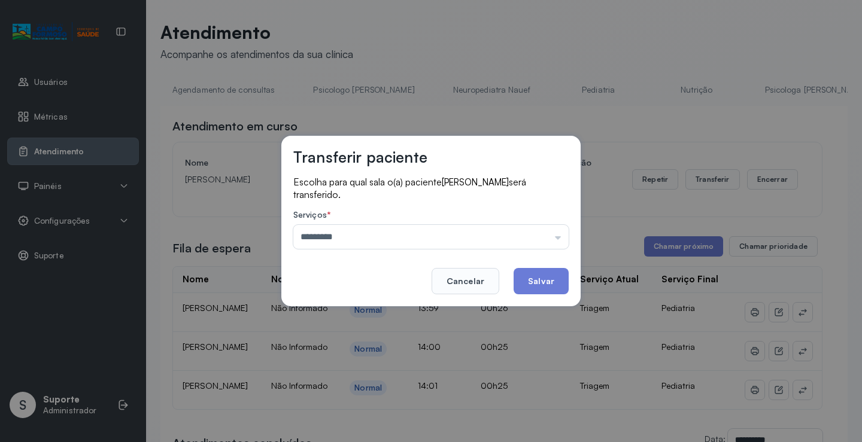
drag, startPoint x: 312, startPoint y: 318, endPoint x: 455, endPoint y: 295, distance: 144.9
click at [314, 318] on div "Transferir paciente Escolha para qual sala o(a) paciente [PERSON_NAME] será tra…" at bounding box center [431, 221] width 862 height 442
click at [540, 283] on button "Salvar" at bounding box center [540, 281] width 55 height 26
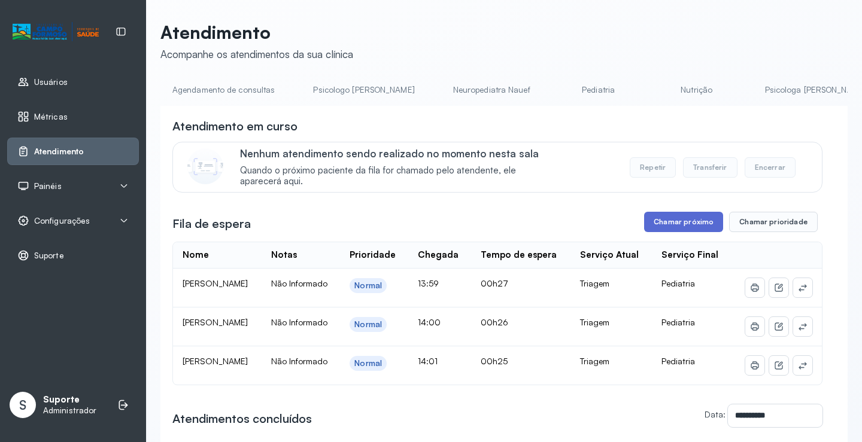
click at [666, 223] on button "Chamar próximo" at bounding box center [683, 222] width 79 height 20
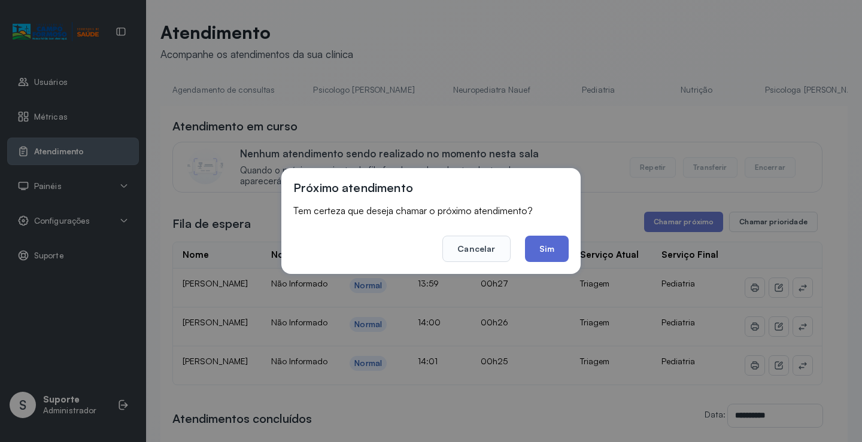
drag, startPoint x: 550, startPoint y: 254, endPoint x: 364, endPoint y: 168, distance: 205.0
click at [550, 253] on button "Sim" at bounding box center [547, 249] width 44 height 26
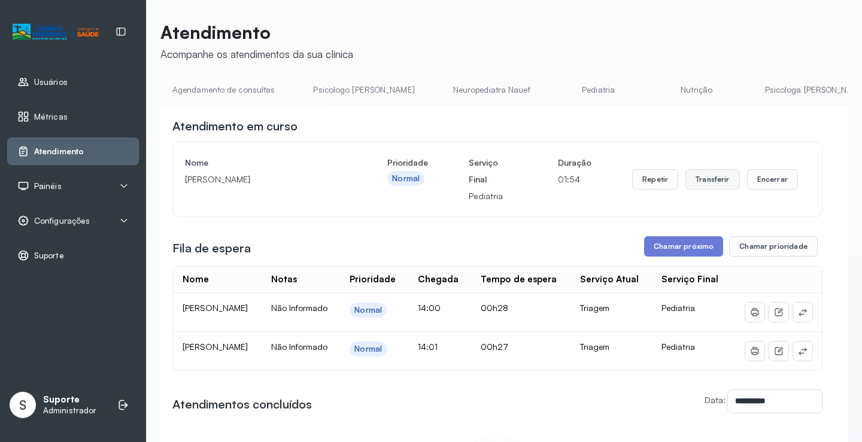
click at [707, 178] on button "Transferir" at bounding box center [712, 179] width 54 height 20
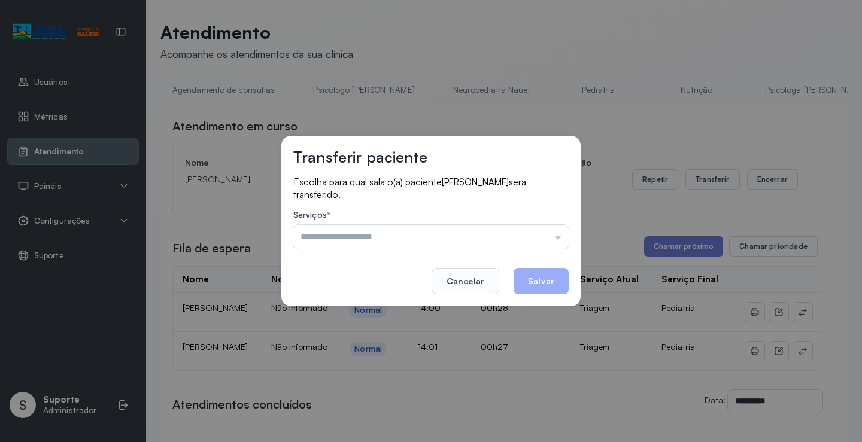
click at [339, 235] on input "text" at bounding box center [430, 237] width 275 height 24
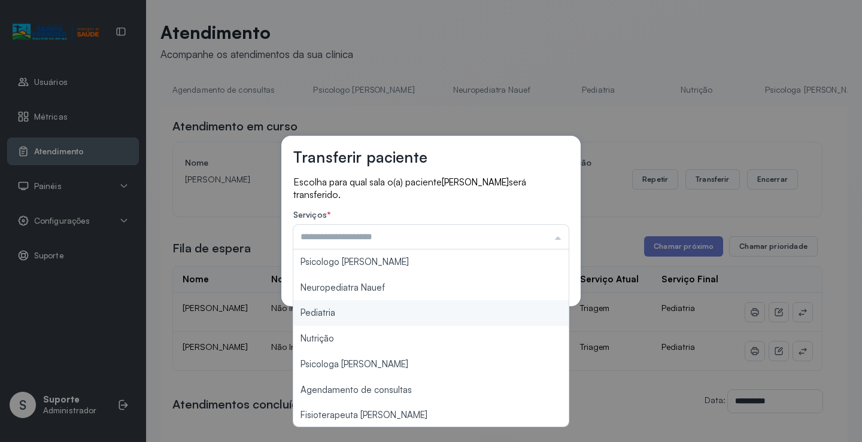
type input "*********"
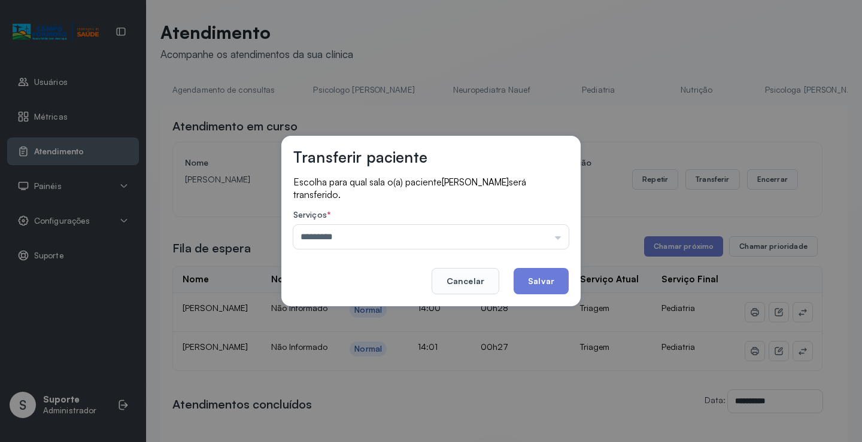
click at [322, 310] on div "Transferir paciente Escolha para qual sala o(a) paciente [PERSON_NAME] será tra…" at bounding box center [431, 221] width 862 height 442
click at [565, 278] on button "Salvar" at bounding box center [540, 281] width 55 height 26
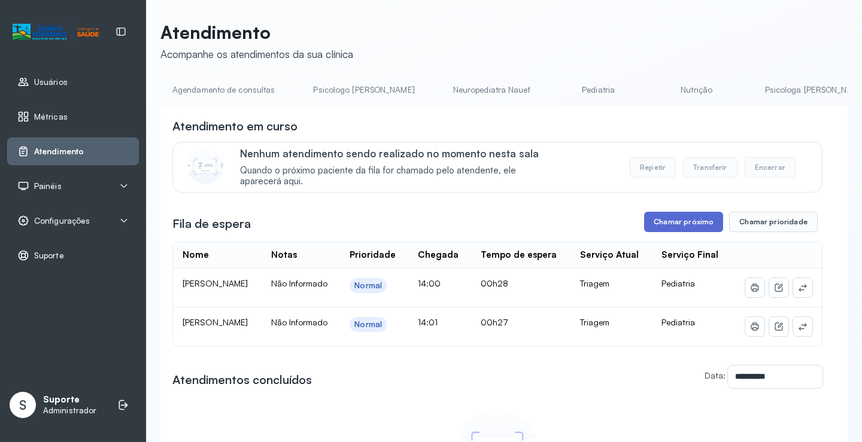
click at [687, 223] on button "Chamar próximo" at bounding box center [683, 222] width 79 height 20
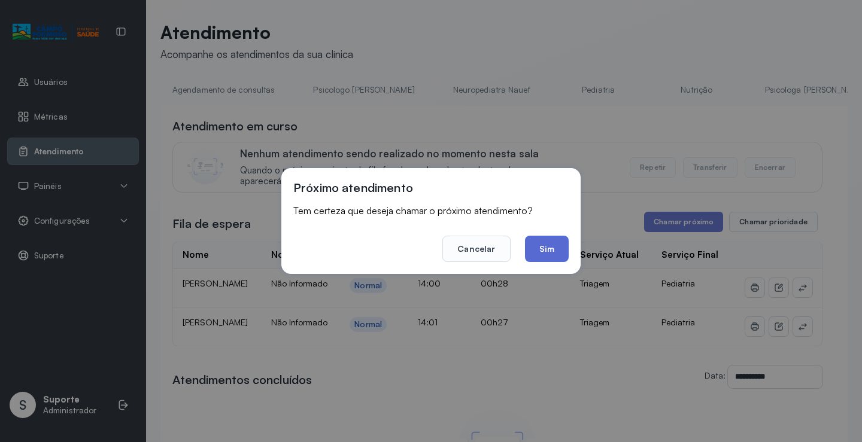
click at [546, 245] on button "Sim" at bounding box center [547, 249] width 44 height 26
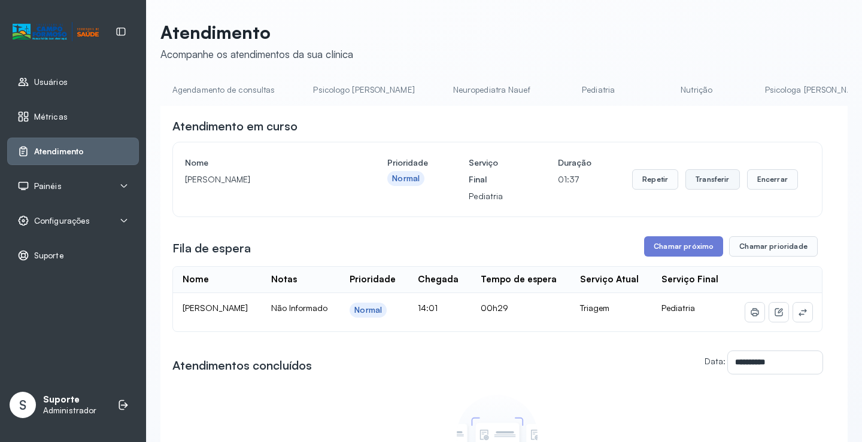
click at [698, 185] on button "Transferir" at bounding box center [712, 179] width 54 height 20
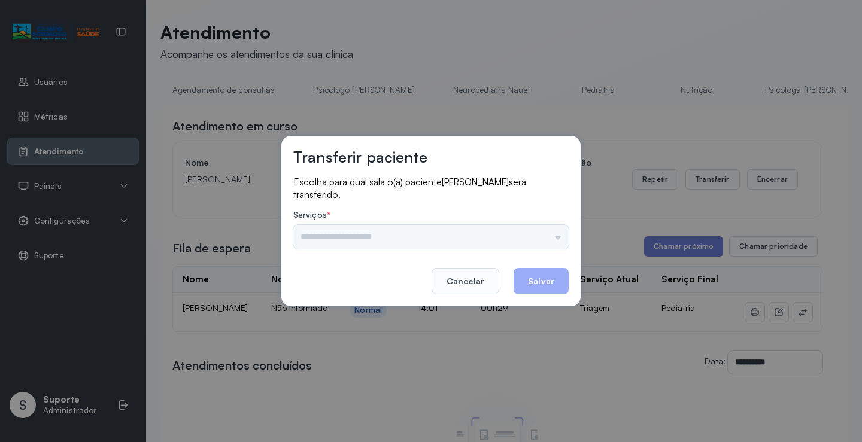
click at [360, 240] on div "Psicologo [PERSON_NAME] Nauef Pediatria Nutrição Psicologa Alana Agendamento de…" at bounding box center [430, 237] width 275 height 24
click at [360, 238] on input "text" at bounding box center [430, 237] width 275 height 24
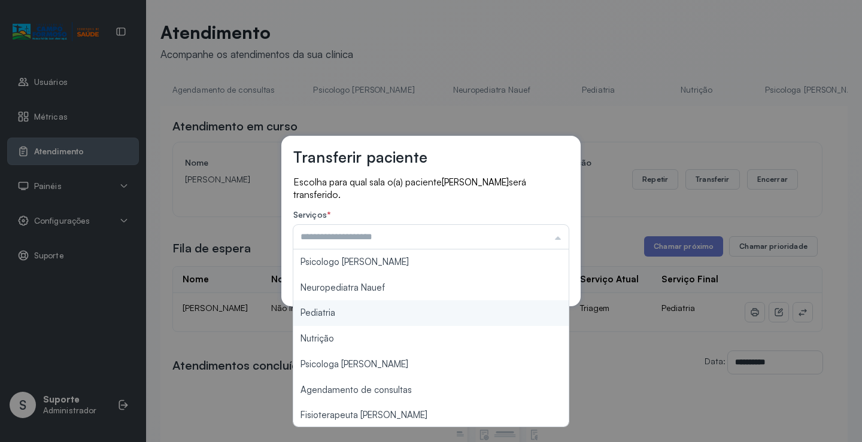
type input "*********"
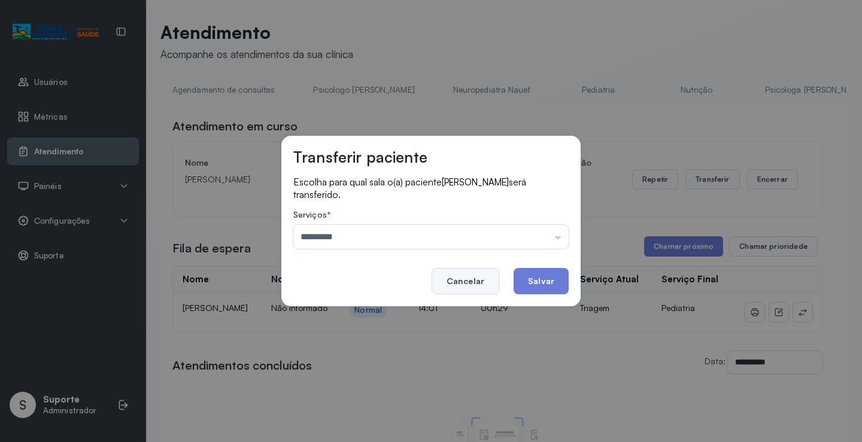
drag, startPoint x: 321, startPoint y: 315, endPoint x: 470, endPoint y: 284, distance: 152.3
click at [366, 304] on div "Transferir paciente Escolha para qual sala o(a) paciente [PERSON_NAME] será tra…" at bounding box center [430, 221] width 299 height 171
drag, startPoint x: 536, startPoint y: 273, endPoint x: 542, endPoint y: 273, distance: 6.0
click at [537, 273] on button "Salvar" at bounding box center [540, 281] width 55 height 26
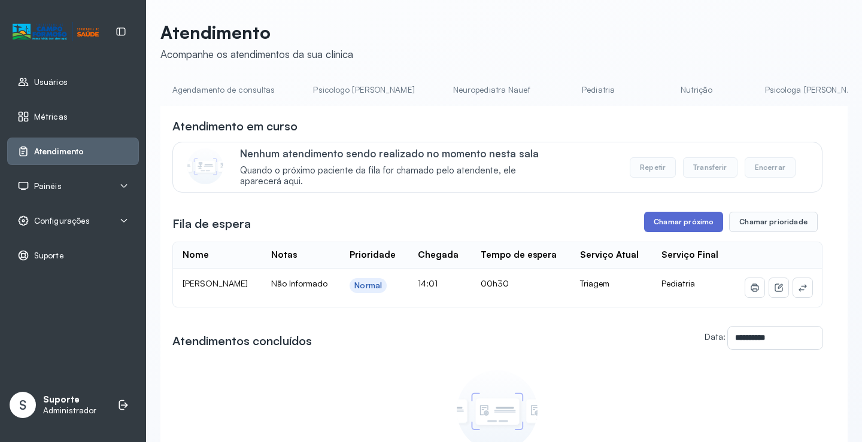
click at [687, 227] on button "Chamar próximo" at bounding box center [683, 222] width 79 height 20
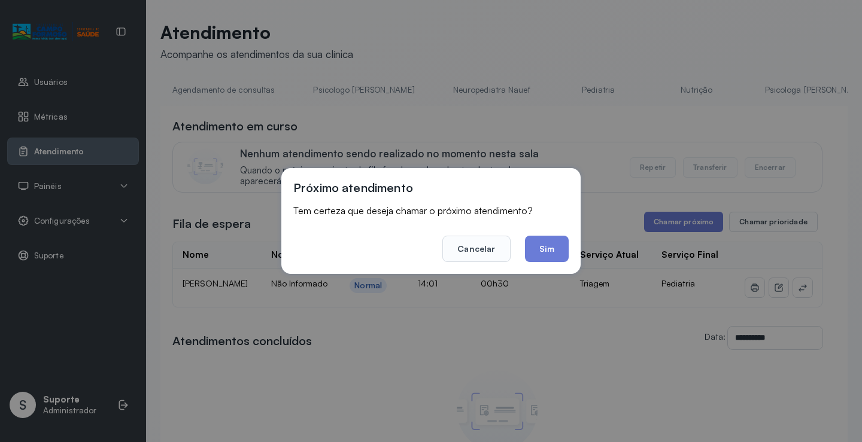
drag, startPoint x: 540, startPoint y: 249, endPoint x: 515, endPoint y: 223, distance: 36.0
click at [539, 249] on button "Sim" at bounding box center [547, 249] width 44 height 26
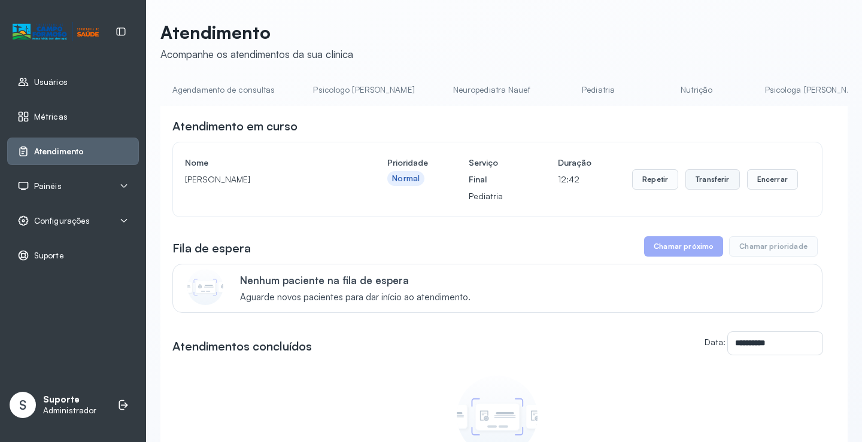
click at [702, 180] on button "Transferir" at bounding box center [712, 179] width 54 height 20
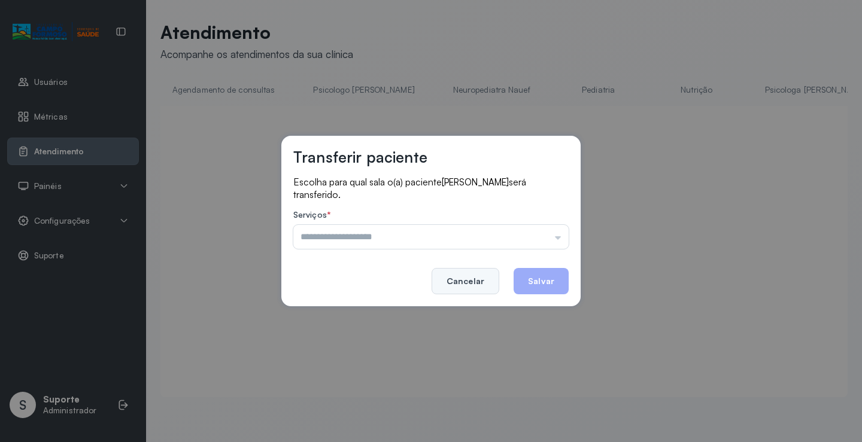
click at [456, 282] on button "Cancelar" at bounding box center [465, 281] width 68 height 26
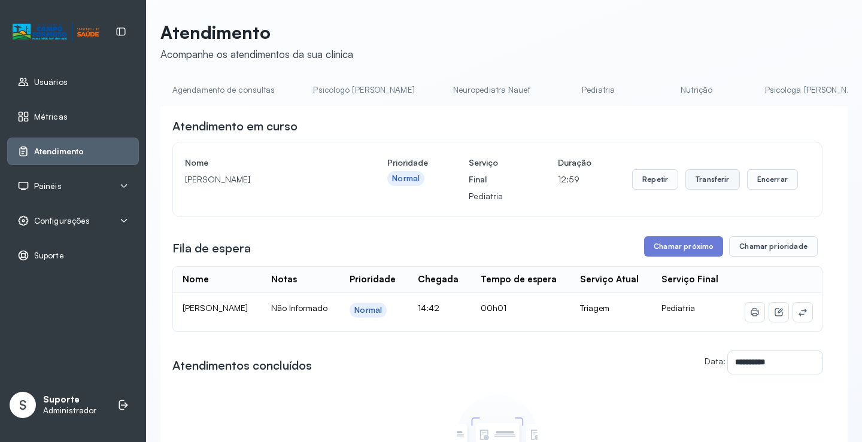
click at [699, 178] on button "Transferir" at bounding box center [712, 179] width 54 height 20
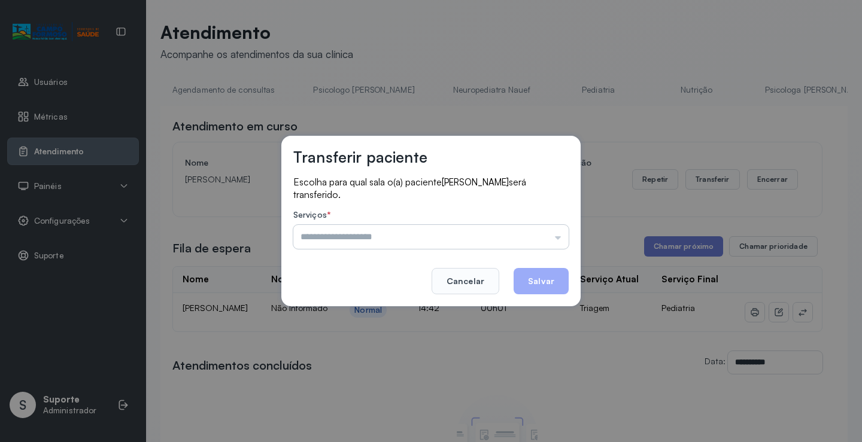
click at [325, 237] on input "text" at bounding box center [430, 237] width 275 height 24
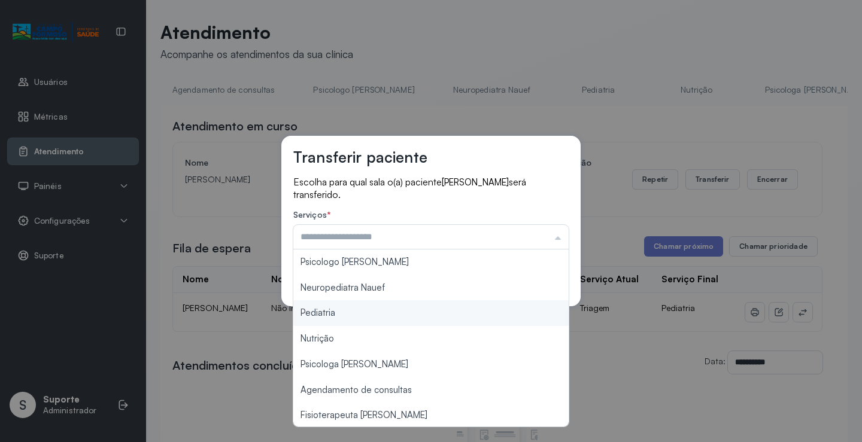
type input "*********"
click at [327, 311] on div "Transferir paciente Escolha para qual sala o(a) paciente [PERSON_NAME] será tra…" at bounding box center [431, 221] width 862 height 442
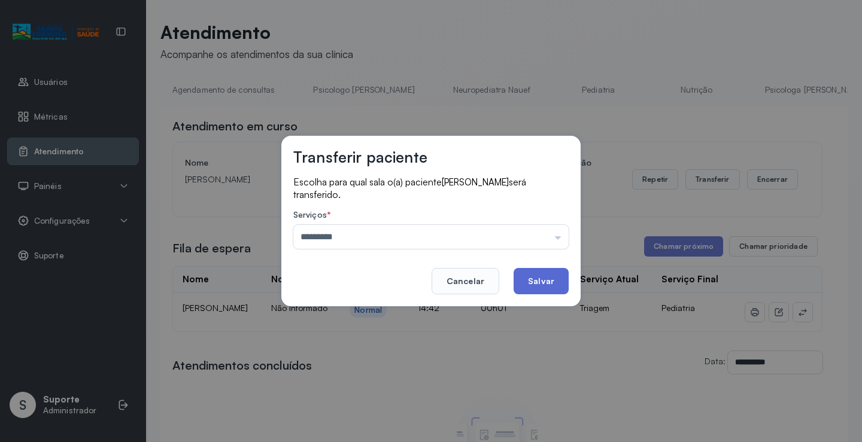
click at [525, 279] on button "Salvar" at bounding box center [540, 281] width 55 height 26
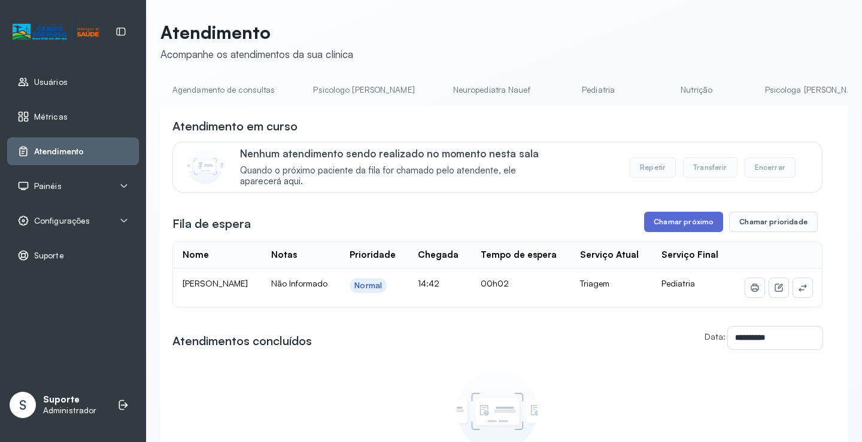
click at [674, 223] on button "Chamar próximo" at bounding box center [683, 222] width 79 height 20
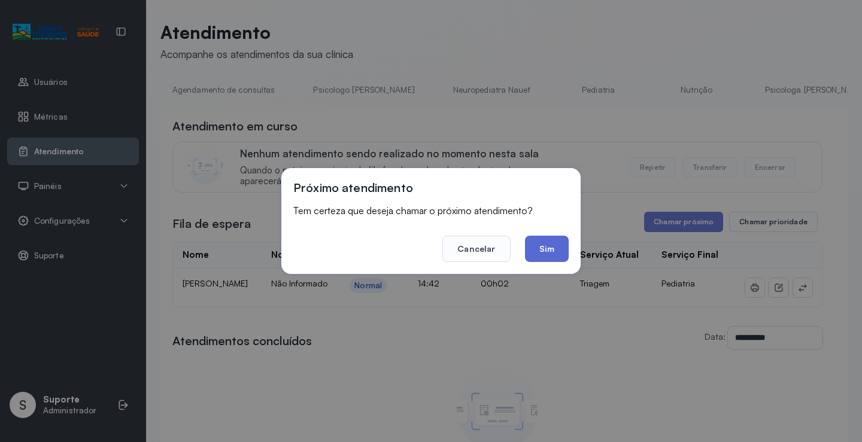
click at [544, 254] on button "Sim" at bounding box center [547, 249] width 44 height 26
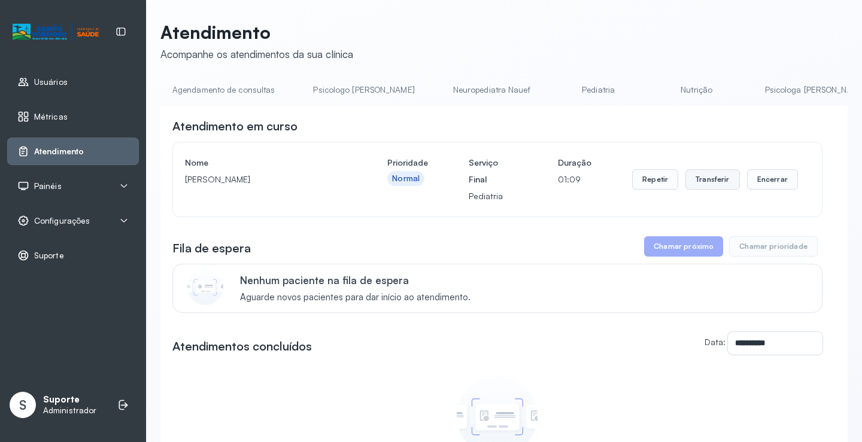
click at [695, 185] on button "Transferir" at bounding box center [712, 179] width 54 height 20
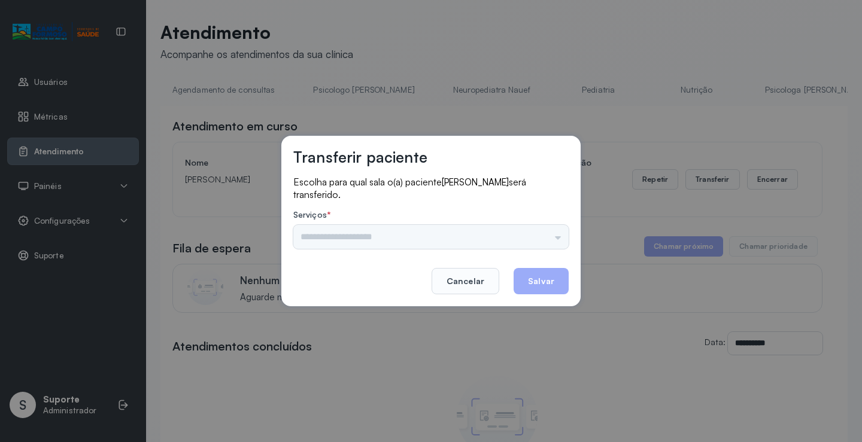
click at [333, 239] on div "Psicologo [PERSON_NAME] Nauef Pediatria Nutrição Psicologa Alana Agendamento de…" at bounding box center [430, 237] width 275 height 24
click at [321, 240] on input "text" at bounding box center [430, 237] width 275 height 24
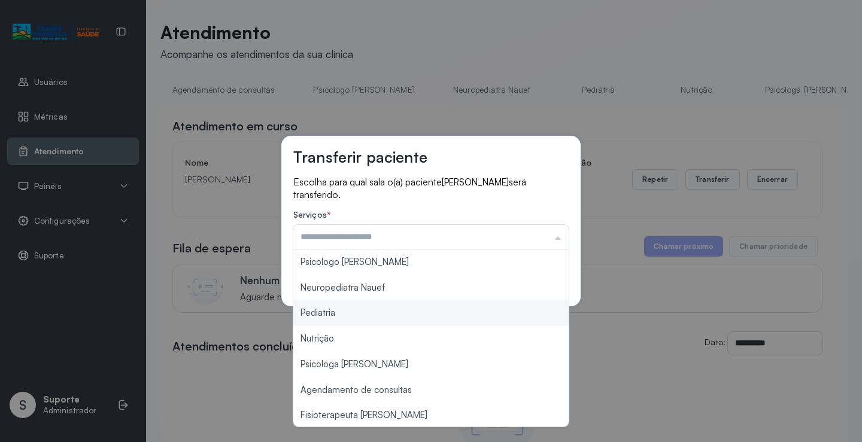
type input "*********"
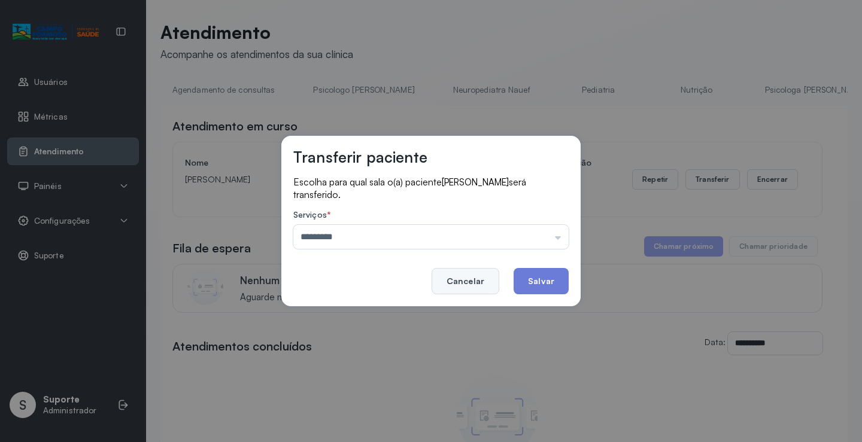
drag, startPoint x: 312, startPoint y: 311, endPoint x: 467, endPoint y: 276, distance: 158.2
click at [330, 308] on div "Transferir paciente Escolha para qual sala o(a) paciente [PERSON_NAME] será tra…" at bounding box center [431, 221] width 862 height 442
click at [530, 279] on button "Salvar" at bounding box center [540, 281] width 55 height 26
